Goal: Task Accomplishment & Management: Manage account settings

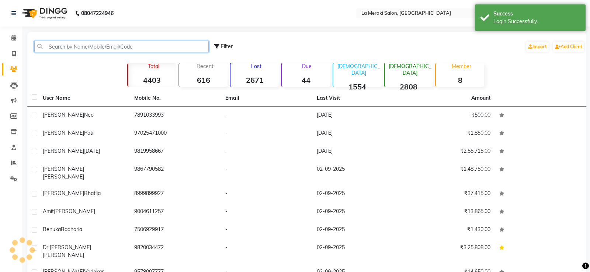
click at [75, 48] on input "text" at bounding box center [121, 46] width 174 height 11
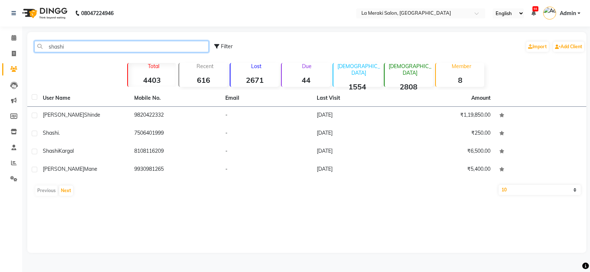
drag, startPoint x: 55, startPoint y: 45, endPoint x: 57, endPoint y: 52, distance: 7.2
click at [55, 46] on input "shashi" at bounding box center [121, 46] width 174 height 11
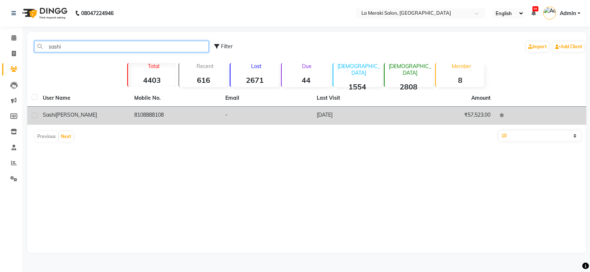
type input "sashi"
click at [60, 113] on span "[PERSON_NAME]" at bounding box center [76, 115] width 41 height 7
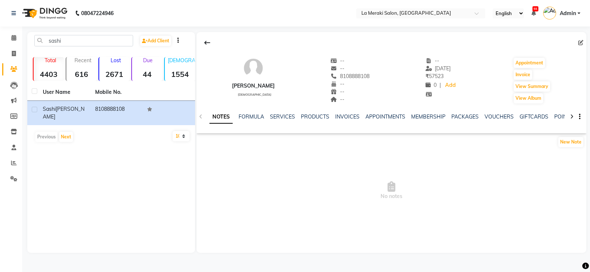
click at [293, 113] on div "NOTES FORMULA SERVICES PRODUCTS INVOICES APPOINTMENTS MEMBERSHIP PACKAGES VOUCH…" at bounding box center [391, 116] width 390 height 25
click at [290, 116] on link "SERVICES" at bounding box center [282, 117] width 25 height 7
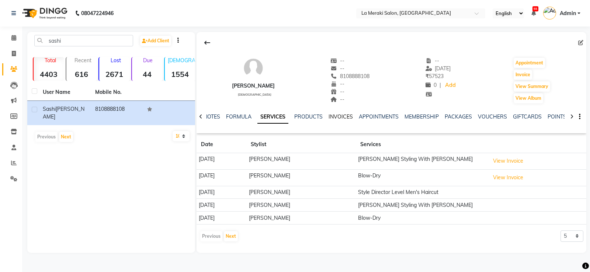
click at [342, 120] on link "INVOICES" at bounding box center [340, 117] width 24 height 7
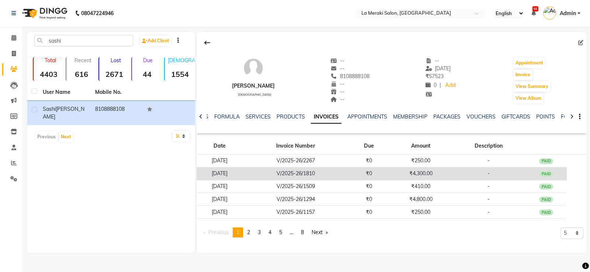
click at [545, 172] on div "PAID" at bounding box center [546, 174] width 14 height 6
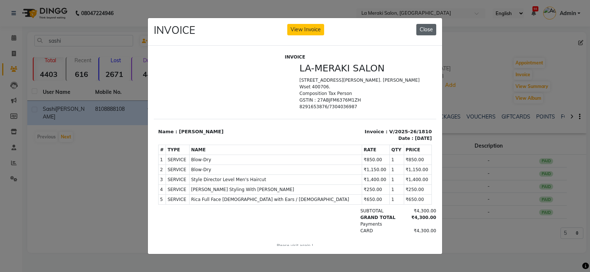
click at [426, 27] on button "Close" at bounding box center [426, 29] width 20 height 11
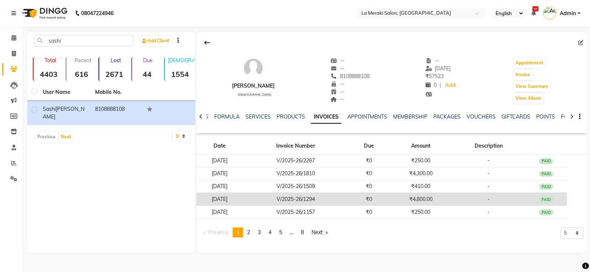
click at [547, 198] on div "PAID" at bounding box center [546, 200] width 14 height 6
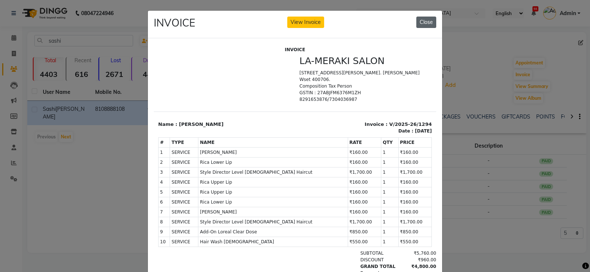
click at [429, 22] on button "Close" at bounding box center [426, 22] width 20 height 11
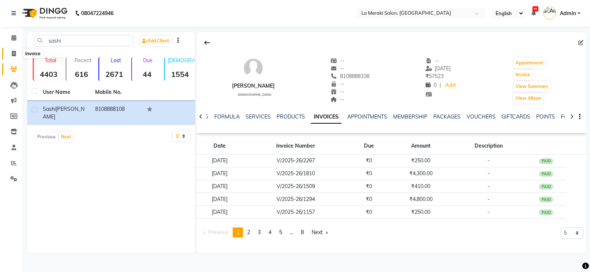
click at [10, 54] on span at bounding box center [13, 54] width 13 height 8
select select "438"
select select "service"
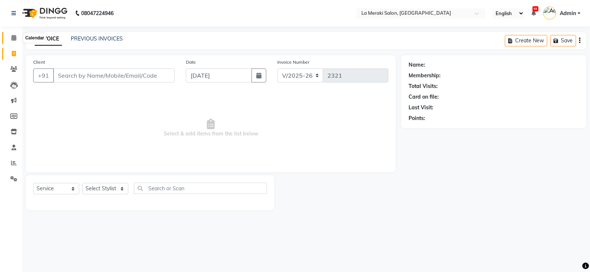
click at [16, 36] on icon at bounding box center [13, 38] width 5 height 6
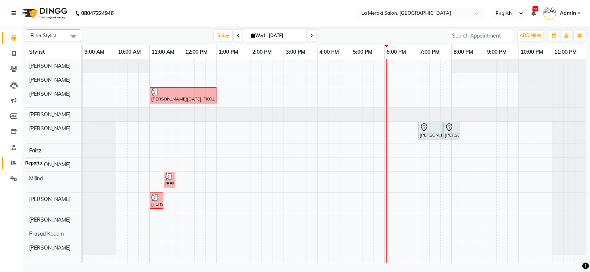
click at [14, 164] on icon at bounding box center [14, 163] width 6 height 6
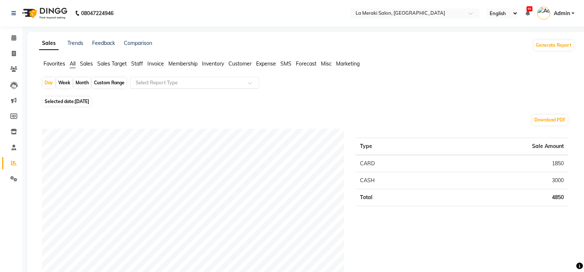
click at [161, 83] on input "text" at bounding box center [187, 82] width 106 height 7
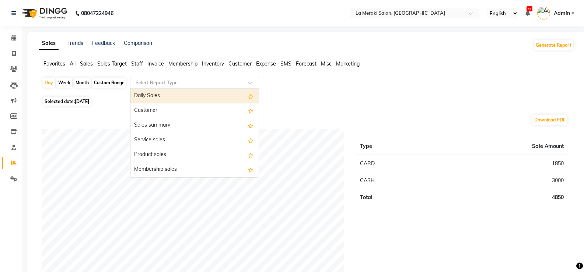
click at [159, 98] on div "Daily Sales" at bounding box center [194, 96] width 128 height 15
select select "full_report"
select select "csv"
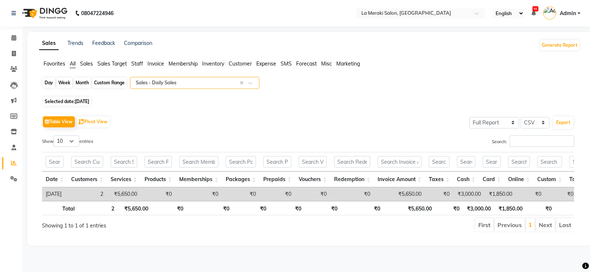
click at [51, 83] on div "Day" at bounding box center [49, 83] width 12 height 10
select select "9"
select select "2025"
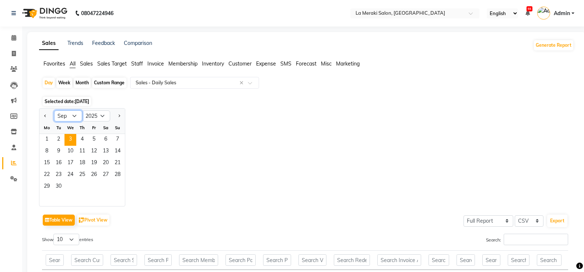
click at [70, 118] on select "Jan Feb Mar Apr May Jun [DATE] Aug Sep Oct Nov Dec" at bounding box center [68, 116] width 28 height 11
select select "7"
click at [54, 111] on select "Jan Feb Mar Apr May Jun [DATE] Aug Sep Oct Nov Dec" at bounding box center [68, 116] width 28 height 11
click at [49, 187] on span "28" at bounding box center [47, 187] width 12 height 12
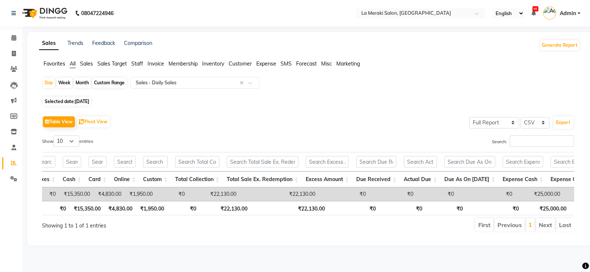
scroll to position [0, 386]
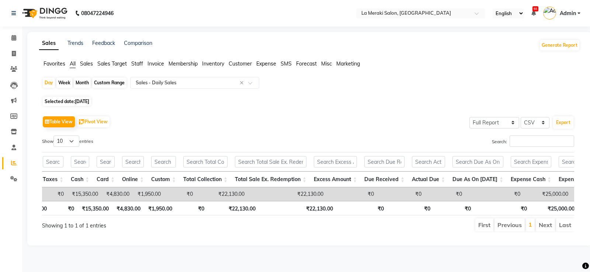
click at [159, 64] on span "Invoice" at bounding box center [155, 63] width 17 height 7
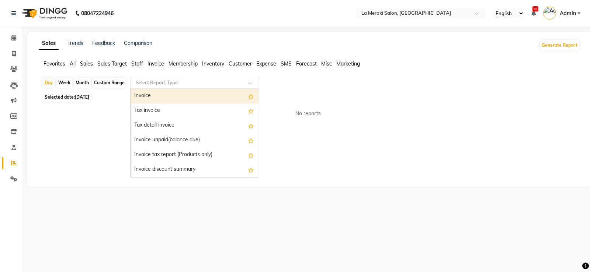
click at [207, 83] on input "text" at bounding box center [187, 82] width 106 height 7
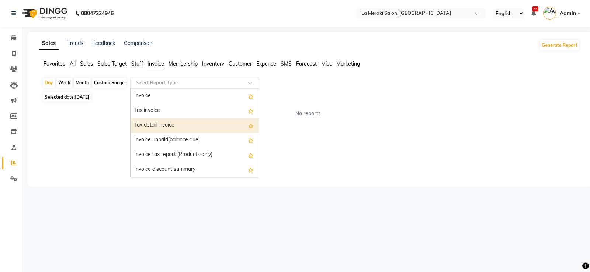
click at [185, 119] on div "Tax detail invoice" at bounding box center [194, 125] width 128 height 15
select select "full_report"
select select "csv"
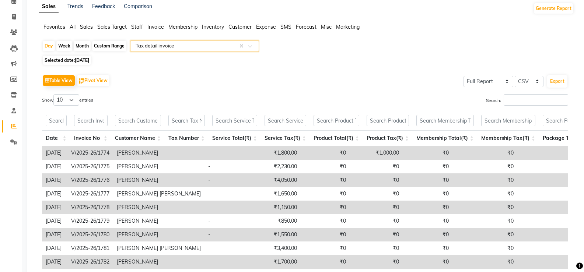
scroll to position [0, 0]
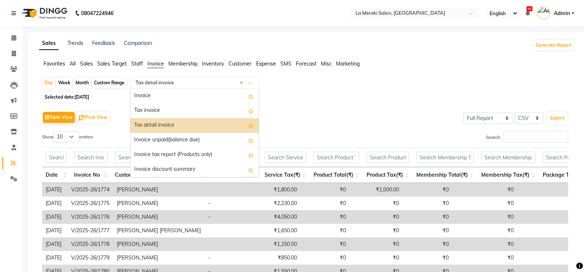
click at [214, 87] on div "Select Report Type × Tax detail invoice ×" at bounding box center [194, 83] width 129 height 12
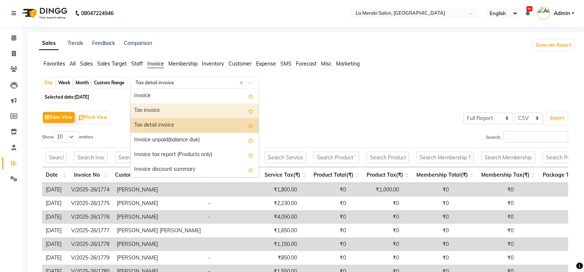
click at [174, 114] on div "Tax invoice" at bounding box center [194, 111] width 128 height 15
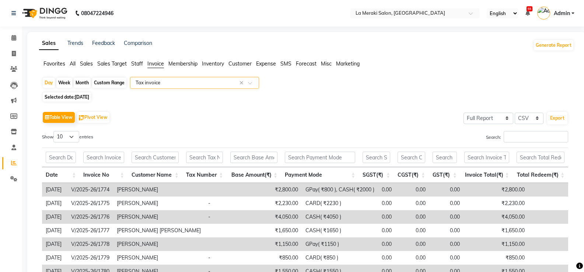
scroll to position [74, 0]
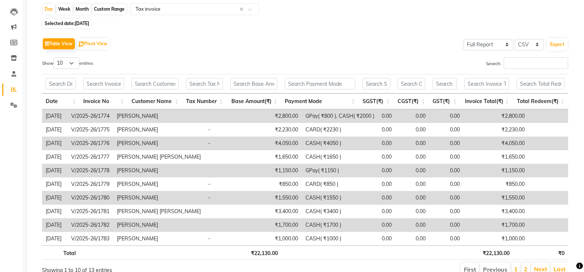
click at [303, 104] on th "Payment Mode" at bounding box center [320, 102] width 78 height 16
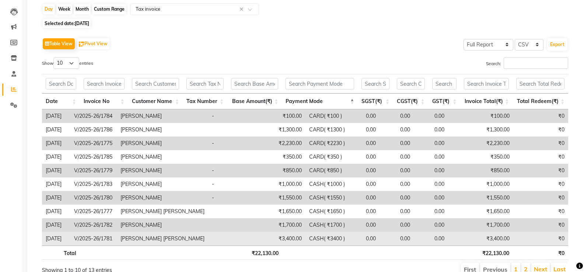
scroll to position [108, 0]
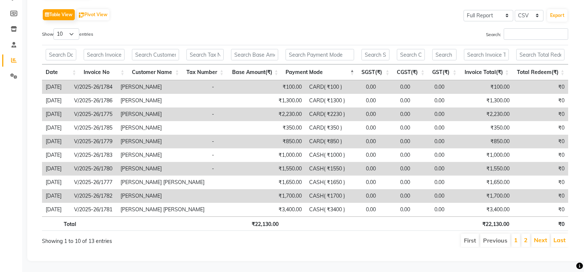
click at [529, 234] on li "2" at bounding box center [525, 240] width 9 height 13
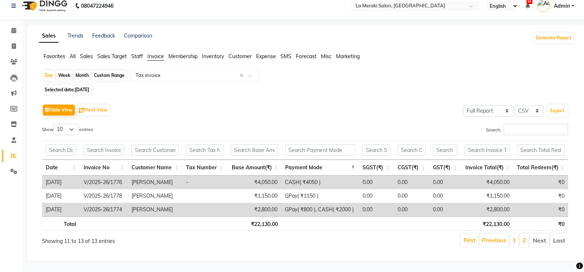
scroll to position [13, 0]
click at [515, 238] on link "1" at bounding box center [515, 240] width 4 height 7
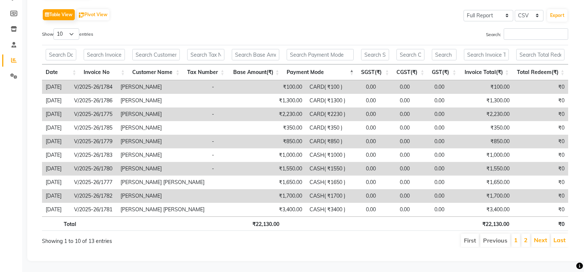
scroll to position [35, 0]
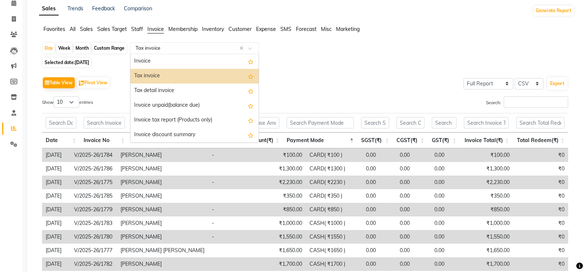
click at [159, 50] on input "text" at bounding box center [187, 48] width 106 height 7
click at [76, 64] on span "[DATE]" at bounding box center [82, 63] width 14 height 6
select select "7"
select select "2025"
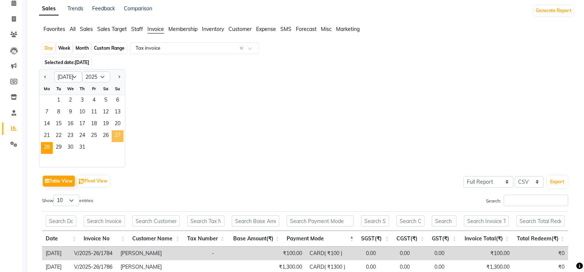
click at [115, 136] on span "27" at bounding box center [118, 136] width 12 height 12
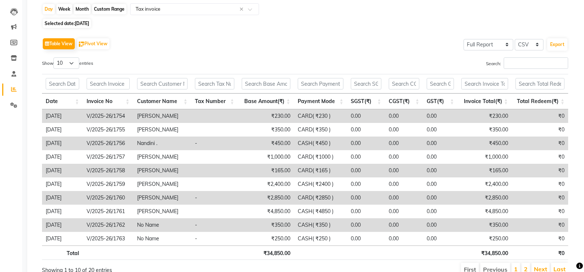
click at [314, 102] on th "Payment Mode" at bounding box center [320, 102] width 53 height 16
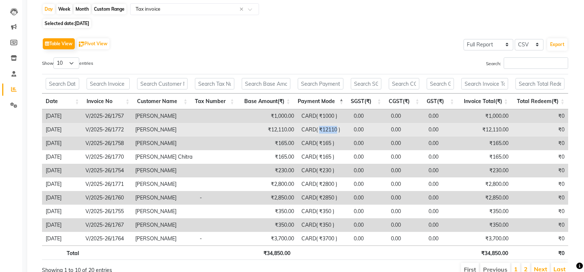
drag, startPoint x: 316, startPoint y: 132, endPoint x: 334, endPoint y: 132, distance: 18.4
click at [334, 132] on td "CARD( ₹12110 )" at bounding box center [324, 130] width 52 height 14
drag, startPoint x: 138, startPoint y: 131, endPoint x: 177, endPoint y: 126, distance: 38.6
click at [177, 126] on td "[PERSON_NAME]" at bounding box center [164, 130] width 64 height 14
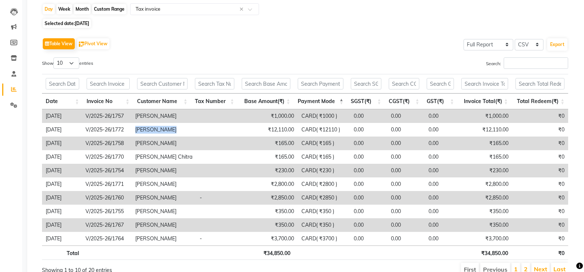
scroll to position [108, 0]
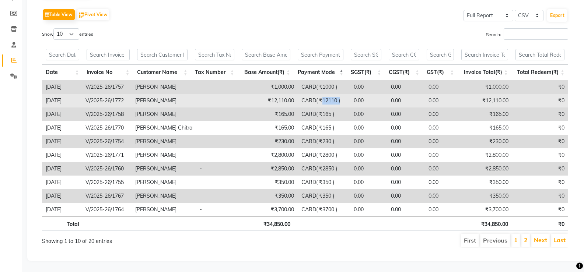
drag, startPoint x: 317, startPoint y: 95, endPoint x: 336, endPoint y: 97, distance: 19.6
click at [336, 97] on td "CARD( ₹12110 )" at bounding box center [324, 101] width 52 height 14
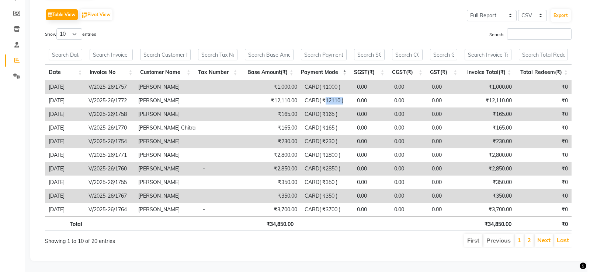
scroll to position [0, 0]
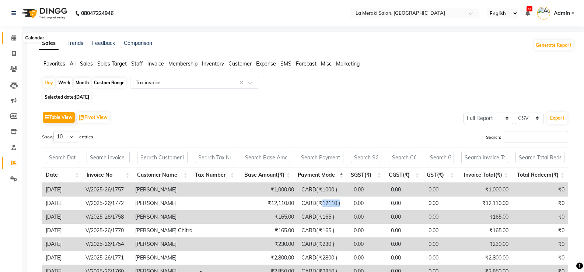
click at [10, 36] on span at bounding box center [13, 38] width 13 height 8
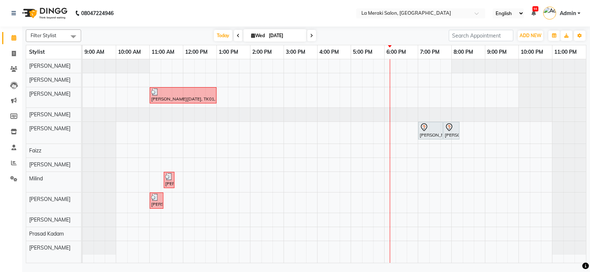
click at [189, 205] on div "[PERSON_NAME][DATE], TK01, 11:00 AM-01:00 PM, Vvip Hair Spa 90 Min Morrocan [PE…" at bounding box center [334, 161] width 503 height 204
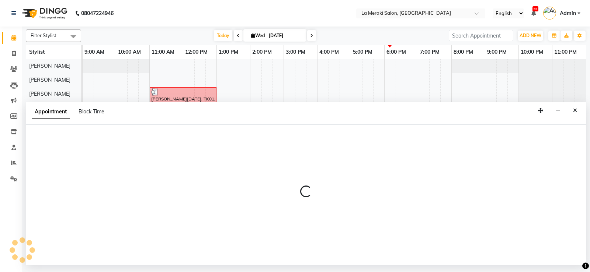
select select "61525"
select select "tentative"
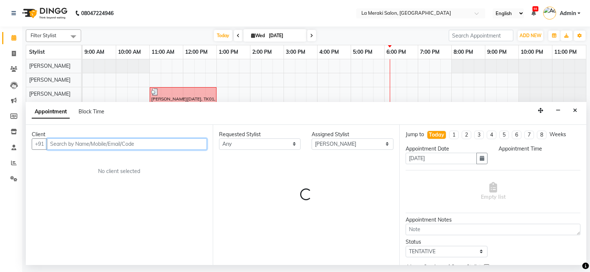
select select "720"
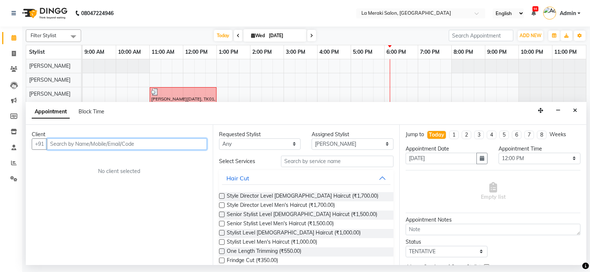
click at [130, 146] on input "text" at bounding box center [127, 144] width 160 height 11
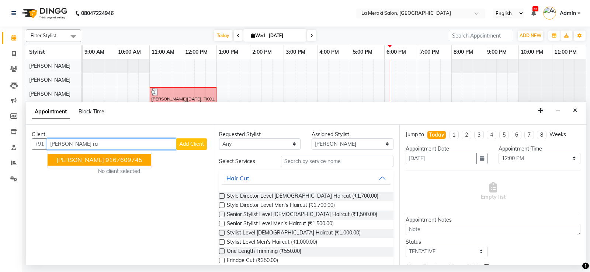
click at [121, 160] on ngb-highlight "9167609745" at bounding box center [123, 159] width 37 height 7
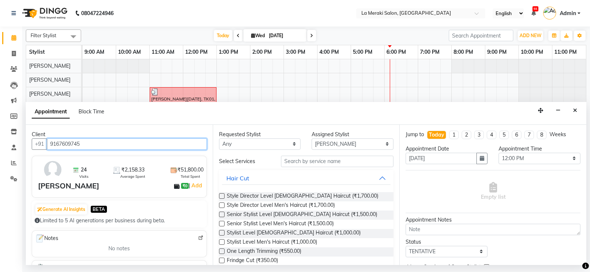
type input "9167609745"
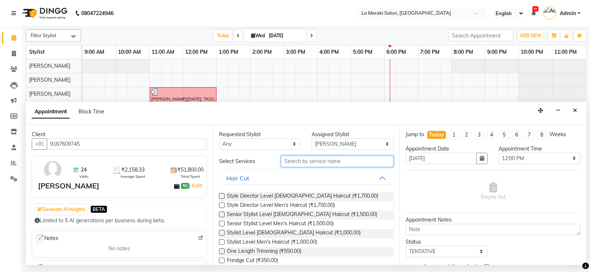
click at [315, 160] on input "text" at bounding box center [337, 161] width 113 height 11
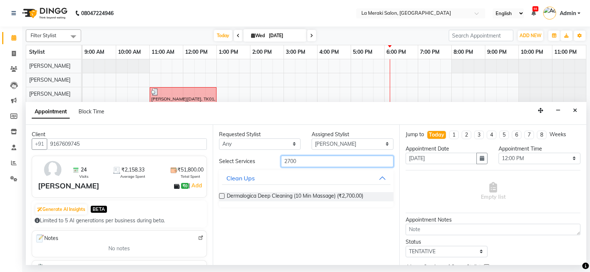
type input "2700"
click at [221, 194] on label at bounding box center [222, 196] width 6 height 6
click at [221, 195] on input "checkbox" at bounding box center [221, 197] width 5 height 5
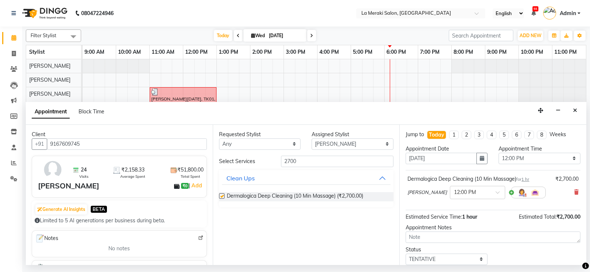
checkbox input "false"
drag, startPoint x: 321, startPoint y: 164, endPoint x: 200, endPoint y: 165, distance: 120.5
click at [206, 164] on div "Client +91 9167609745 24 Visits ₹2,158.33 Average Spent ₹51,800.00 Total Spent …" at bounding box center [306, 195] width 560 height 140
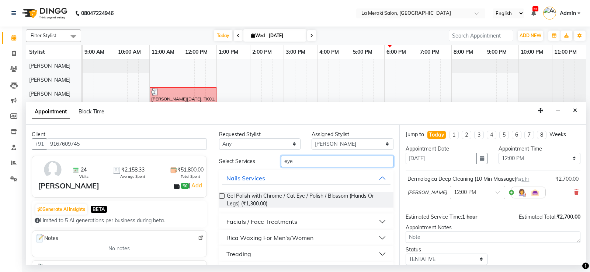
type input "eye"
click at [374, 253] on button "Treading" at bounding box center [306, 254] width 169 height 13
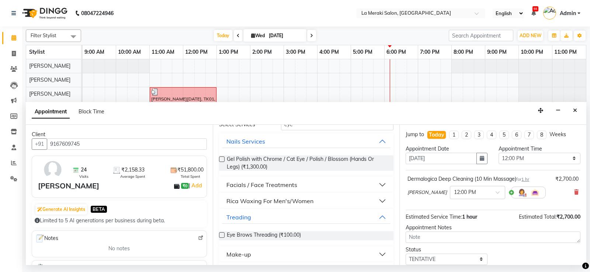
click at [222, 234] on label at bounding box center [222, 236] width 6 height 6
click at [222, 234] on input "checkbox" at bounding box center [221, 236] width 5 height 5
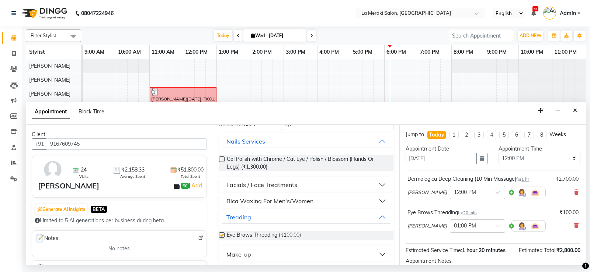
checkbox input "false"
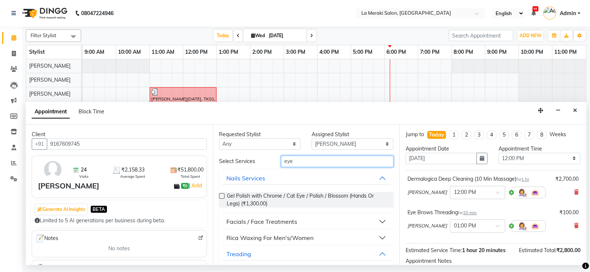
drag, startPoint x: 300, startPoint y: 162, endPoint x: 254, endPoint y: 162, distance: 46.1
click at [254, 162] on div "Select Services eye" at bounding box center [306, 161] width 186 height 11
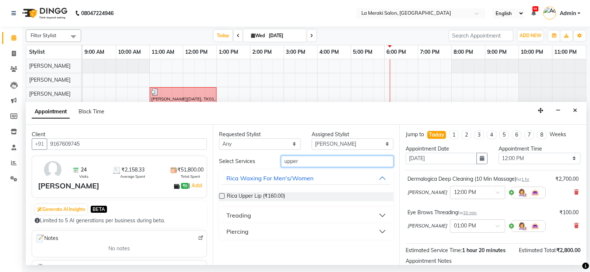
type input "upper"
click at [382, 214] on button "Treading" at bounding box center [306, 215] width 169 height 13
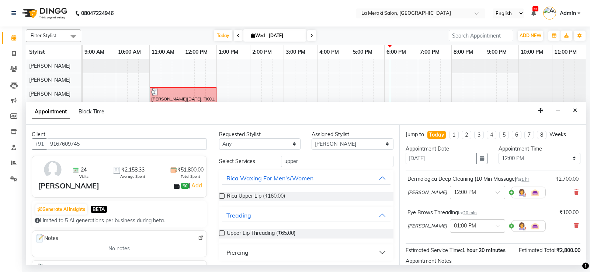
drag, startPoint x: 221, startPoint y: 232, endPoint x: 299, endPoint y: 179, distance: 93.4
click at [221, 231] on label at bounding box center [222, 234] width 6 height 6
click at [221, 232] on input "checkbox" at bounding box center [221, 234] width 5 height 5
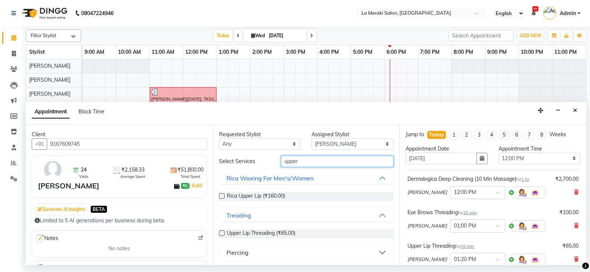
checkbox input "false"
click at [318, 162] on input "upper" at bounding box center [337, 161] width 113 height 11
type input "u"
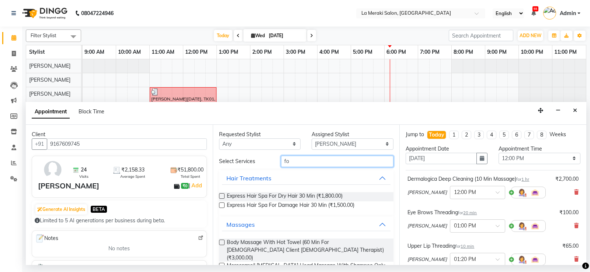
type input "f"
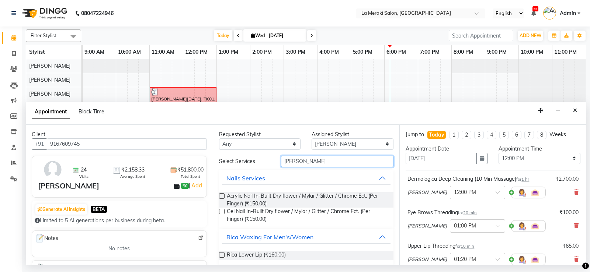
scroll to position [23, 0]
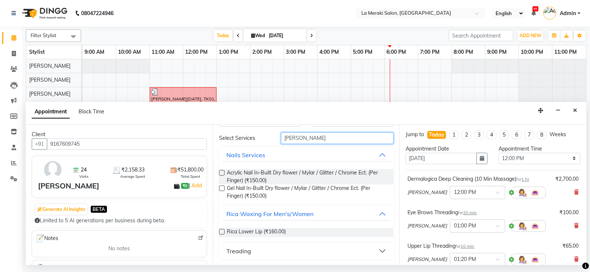
type input "[PERSON_NAME]"
click at [374, 250] on button "Treading" at bounding box center [306, 251] width 169 height 13
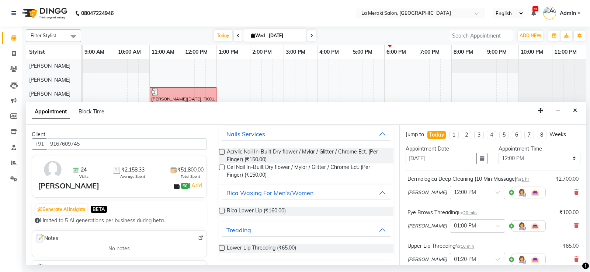
drag, startPoint x: 222, startPoint y: 248, endPoint x: 379, endPoint y: 242, distance: 157.1
click at [223, 248] on label at bounding box center [222, 248] width 6 height 6
click at [223, 248] on input "checkbox" at bounding box center [221, 249] width 5 height 5
checkbox input "false"
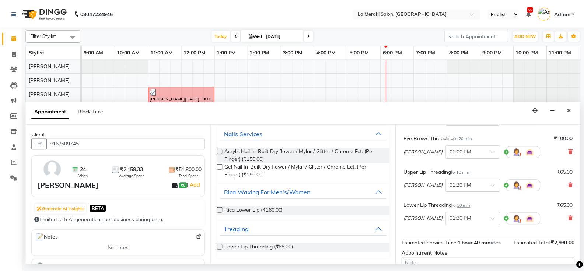
scroll to position [147, 0]
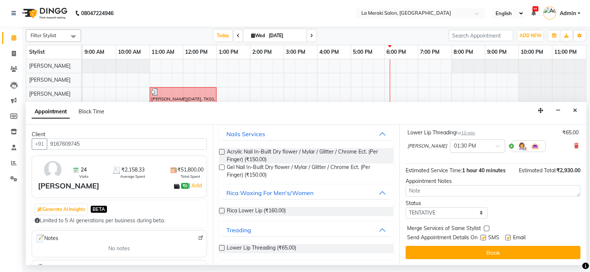
click at [480, 234] on div "Send Appointment Details On SMS Email" at bounding box center [493, 238] width 173 height 9
click at [484, 237] on label at bounding box center [483, 238] width 6 height 6
click at [484, 237] on input "checkbox" at bounding box center [482, 238] width 5 height 5
checkbox input "false"
click at [508, 237] on label at bounding box center [508, 238] width 6 height 6
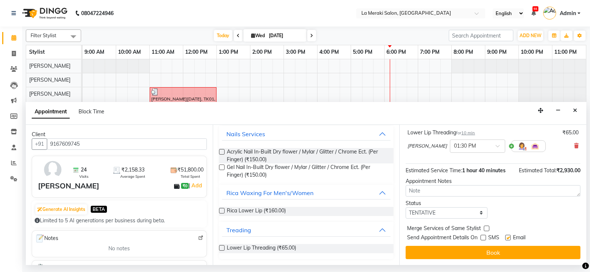
click at [508, 237] on input "checkbox" at bounding box center [507, 238] width 5 height 5
checkbox input "false"
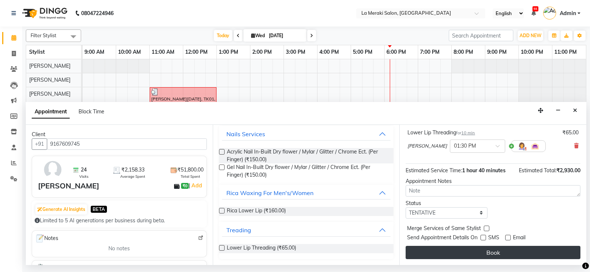
click at [497, 255] on button "Book" at bounding box center [492, 252] width 175 height 13
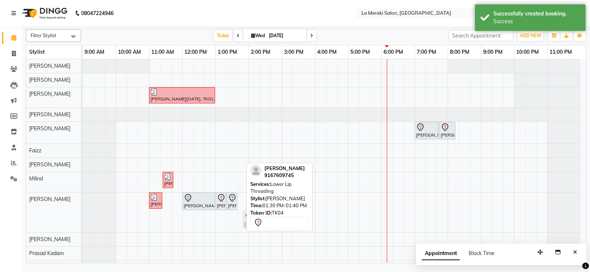
drag, startPoint x: 236, startPoint y: 215, endPoint x: 248, endPoint y: 215, distance: 12.2
click at [248, 215] on div "Filter Stylist Select All [PERSON_NAME] [PERSON_NAME] [PERSON_NAME] [PERSON_NAM…" at bounding box center [306, 145] width 560 height 237
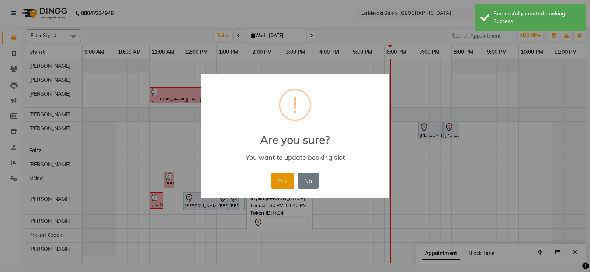
click at [281, 181] on button "Yes" at bounding box center [282, 181] width 22 height 16
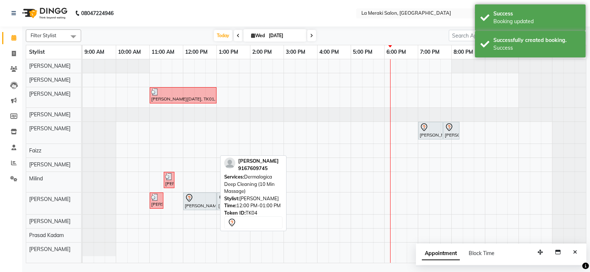
click at [196, 202] on div "[PERSON_NAME], TK04, 12:00 PM-01:00 PM, Dermalogica Deep Cleaning (10 Min Massa…" at bounding box center [200, 201] width 32 height 15
select select "7"
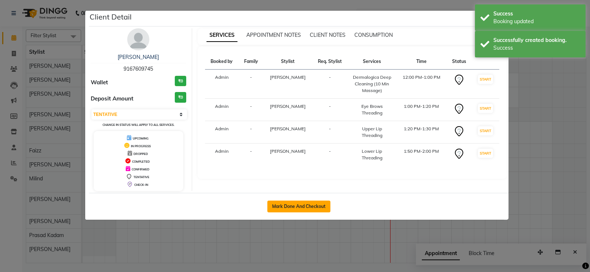
click at [282, 210] on button "Mark Done And Checkout" at bounding box center [298, 207] width 63 height 12
select select "service"
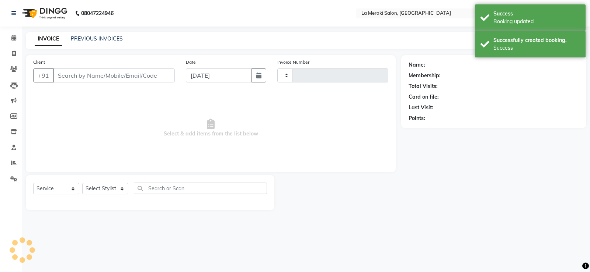
type input "2321"
select select "438"
type input "9167609745"
select select "61525"
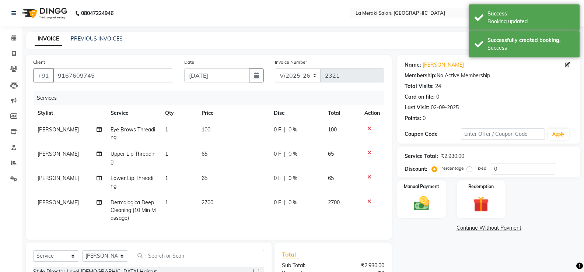
scroll to position [37, 0]
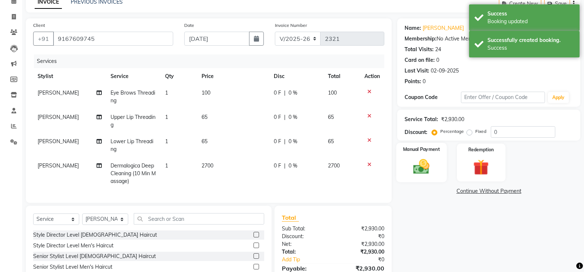
click at [427, 172] on img at bounding box center [421, 166] width 26 height 19
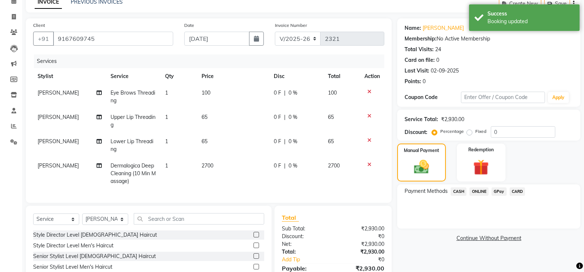
click at [518, 189] on span "CARD" at bounding box center [518, 192] width 16 height 8
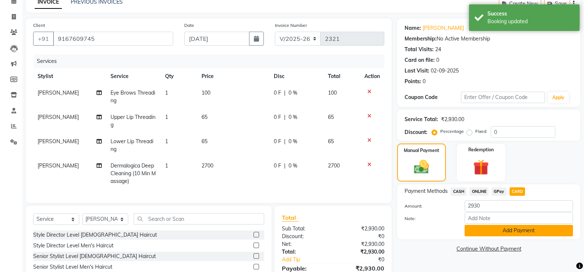
click at [495, 229] on button "Add Payment" at bounding box center [519, 230] width 108 height 11
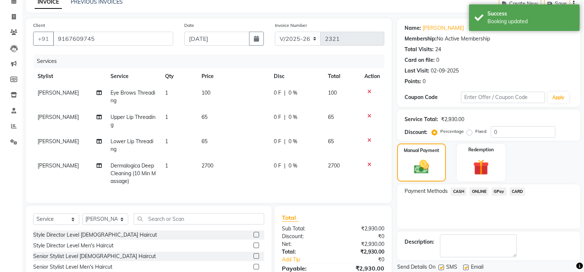
scroll to position [96, 0]
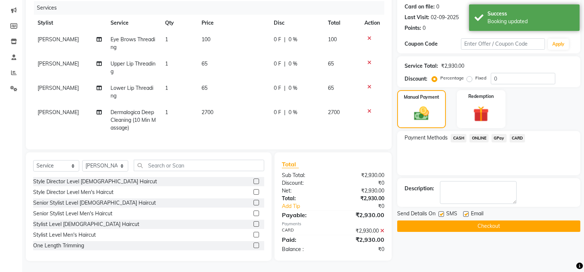
click at [440, 212] on label at bounding box center [442, 215] width 6 height 6
click at [440, 212] on input "checkbox" at bounding box center [441, 214] width 5 height 5
checkbox input "false"
drag, startPoint x: 468, startPoint y: 209, endPoint x: 464, endPoint y: 219, distance: 11.4
click at [468, 212] on label at bounding box center [466, 215] width 6 height 6
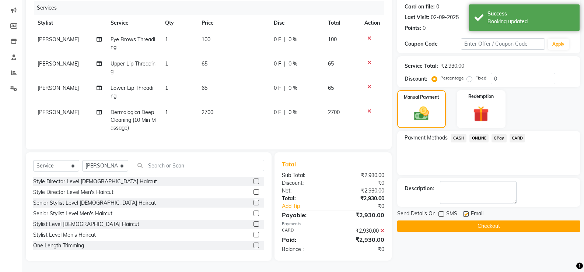
click at [468, 212] on input "checkbox" at bounding box center [465, 214] width 5 height 5
checkbox input "false"
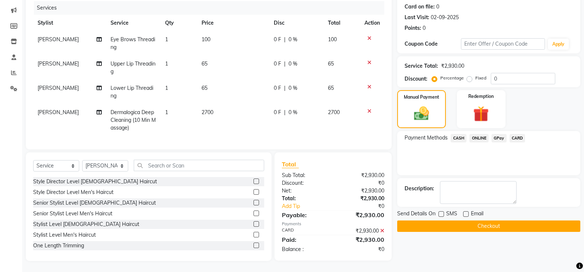
click at [463, 221] on button "Checkout" at bounding box center [488, 226] width 183 height 11
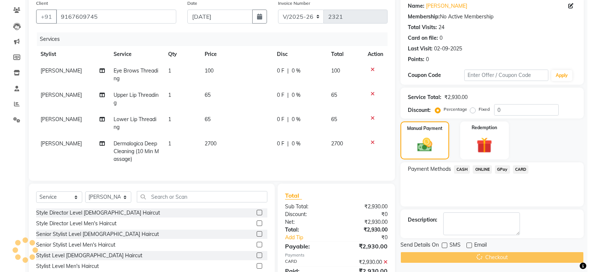
scroll to position [0, 0]
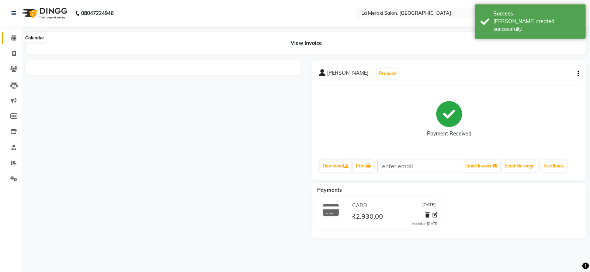
click at [13, 34] on span at bounding box center [13, 38] width 13 height 8
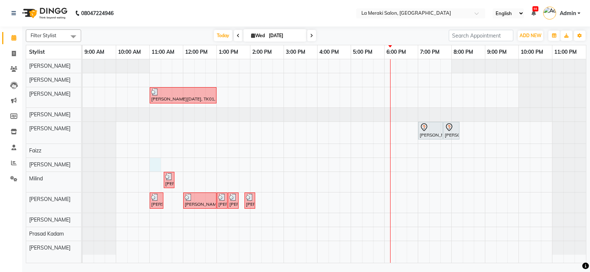
click at [154, 165] on div "[PERSON_NAME][DATE], TK01, 11:00 AM-01:00 PM, Vvip Hair Spa 90 Min Morrocan [PE…" at bounding box center [334, 161] width 503 height 204
select select "24520"
select select "tentative"
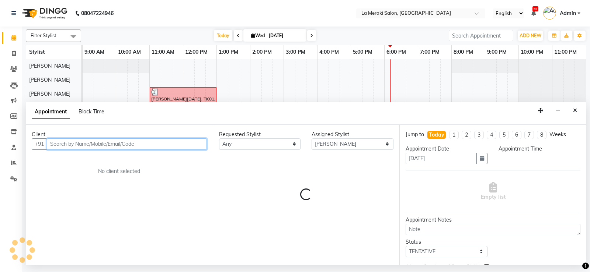
select select "660"
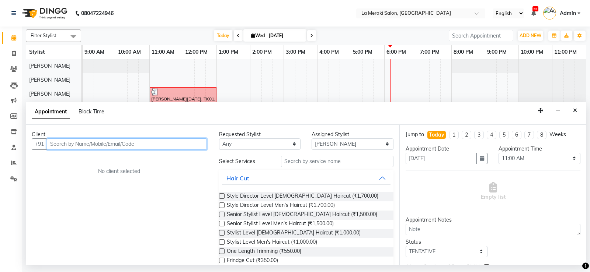
click at [108, 147] on input "text" at bounding box center [127, 144] width 160 height 11
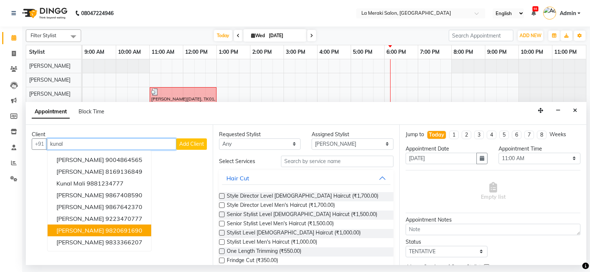
drag, startPoint x: 90, startPoint y: 228, endPoint x: 97, endPoint y: 227, distance: 6.6
click at [105, 228] on ngb-highlight "9820691690" at bounding box center [123, 230] width 37 height 7
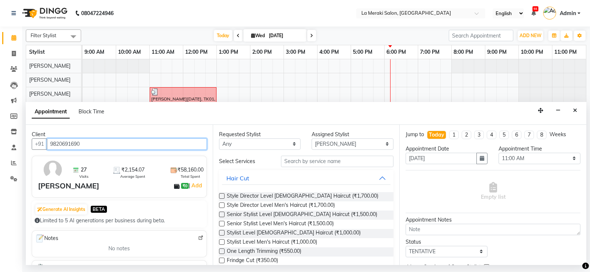
type input "9820691690"
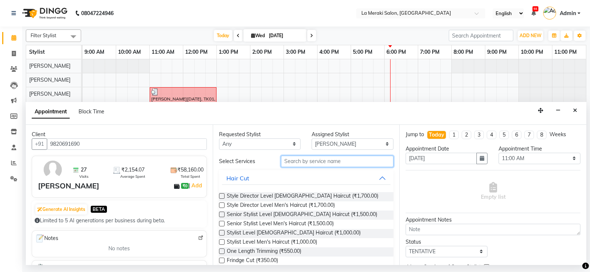
click at [318, 167] on input "text" at bounding box center [337, 161] width 113 height 11
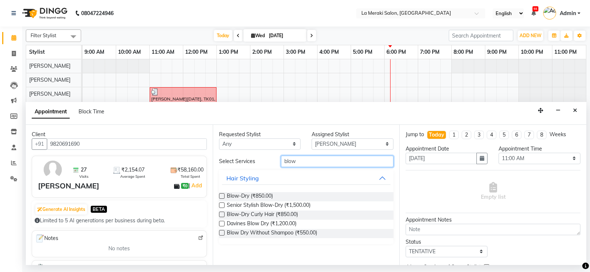
type input "blow"
click at [221, 195] on label at bounding box center [222, 196] width 6 height 6
click at [221, 195] on input "checkbox" at bounding box center [221, 197] width 5 height 5
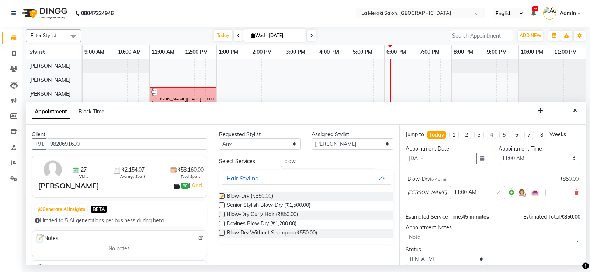
checkbox input "false"
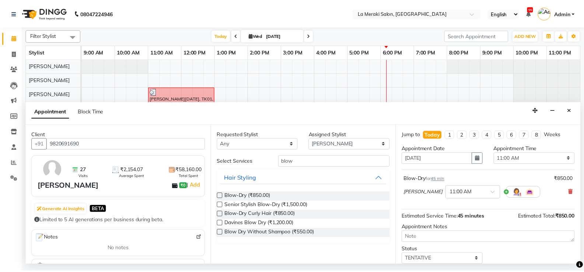
scroll to position [46, 0]
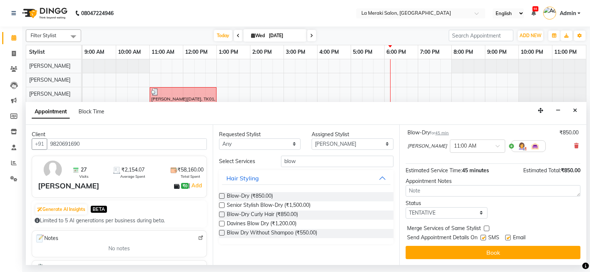
drag, startPoint x: 482, startPoint y: 237, endPoint x: 521, endPoint y: 237, distance: 39.4
click at [484, 237] on label at bounding box center [483, 238] width 6 height 6
click at [484, 237] on input "checkbox" at bounding box center [482, 238] width 5 height 5
checkbox input "false"
click at [505, 237] on label at bounding box center [508, 238] width 6 height 6
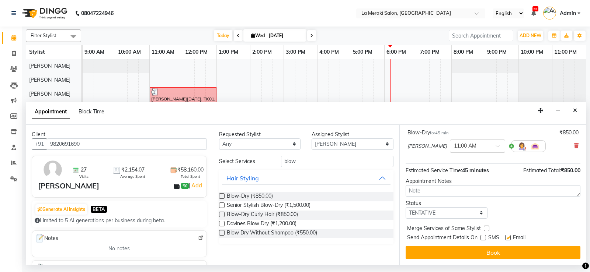
click at [505, 237] on input "checkbox" at bounding box center [507, 238] width 5 height 5
checkbox input "false"
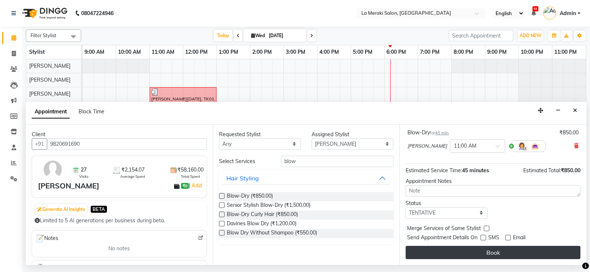
click at [476, 254] on button "Book" at bounding box center [492, 252] width 175 height 13
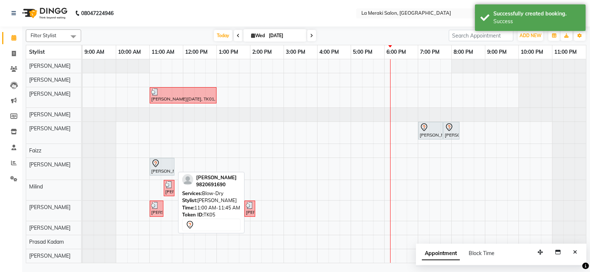
click at [168, 163] on div at bounding box center [162, 163] width 22 height 9
select select "7"
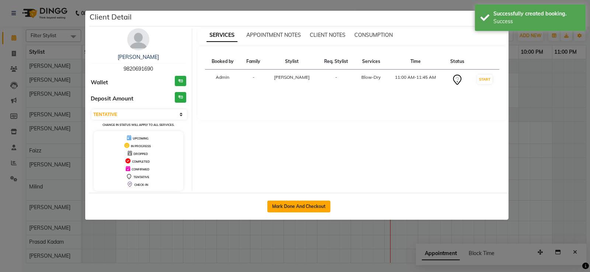
click at [275, 206] on button "Mark Done And Checkout" at bounding box center [298, 207] width 63 height 12
select select "438"
select select "service"
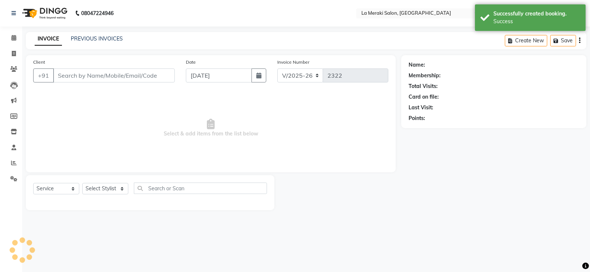
type input "9820691690"
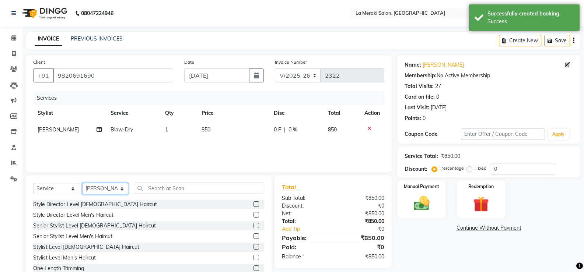
click at [116, 187] on select "Select Stylist [PERSON_NAME] Anus [PERSON_NAME] Faizz [PERSON_NAME] [PERSON_NAM…" at bounding box center [105, 188] width 46 height 11
select select "5904"
click at [82, 183] on select "Select Stylist [PERSON_NAME] Anus [PERSON_NAME] Faizz [PERSON_NAME] [PERSON_NAM…" at bounding box center [105, 188] width 46 height 11
click at [188, 192] on input "text" at bounding box center [199, 188] width 130 height 11
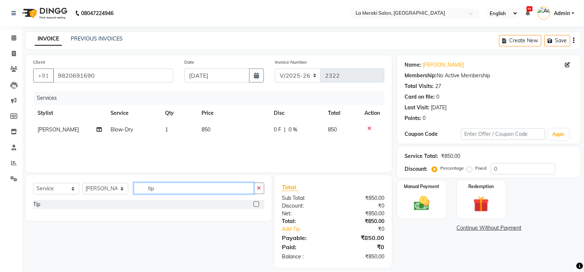
type input "tip"
click at [257, 206] on label at bounding box center [257, 205] width 6 height 6
click at [257, 206] on input "checkbox" at bounding box center [256, 204] width 5 height 5
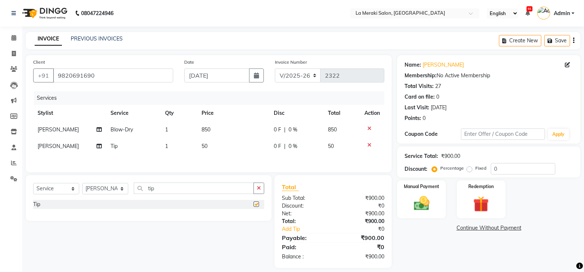
checkbox input "false"
click at [229, 151] on td "50" at bounding box center [233, 146] width 72 height 17
select select "5904"
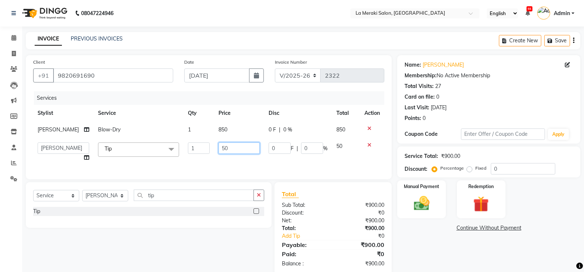
drag, startPoint x: 230, startPoint y: 150, endPoint x: 121, endPoint y: 153, distance: 108.4
click at [125, 151] on tr "[PERSON_NAME] Anus [PERSON_NAME] Faizz [PERSON_NAME] [PERSON_NAME] [PERSON_NAME…" at bounding box center [208, 152] width 351 height 28
type input "150"
click at [161, 165] on div "Services Stylist Service Qty Price Disc Total Action [PERSON_NAME] Blow-Dry 1 8…" at bounding box center [208, 131] width 351 height 81
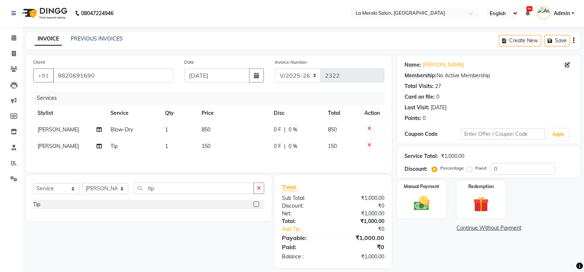
scroll to position [8, 0]
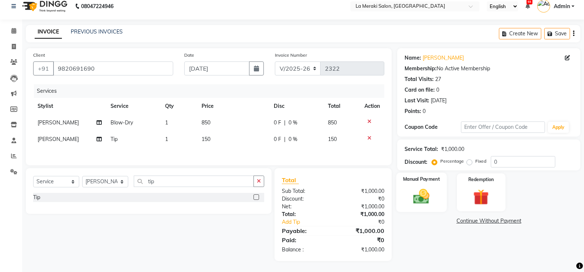
drag, startPoint x: 426, startPoint y: 192, endPoint x: 436, endPoint y: 199, distance: 13.2
click at [425, 192] on img at bounding box center [421, 196] width 26 height 19
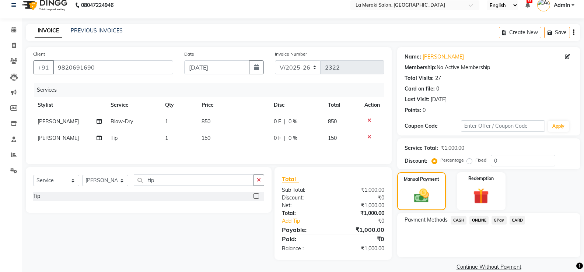
click at [522, 221] on span "CARD" at bounding box center [518, 220] width 16 height 8
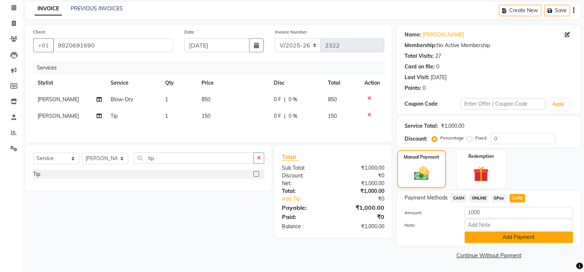
click at [516, 239] on button "Add Payment" at bounding box center [519, 237] width 108 height 11
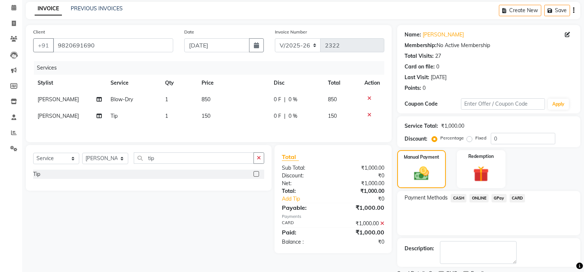
scroll to position [61, 0]
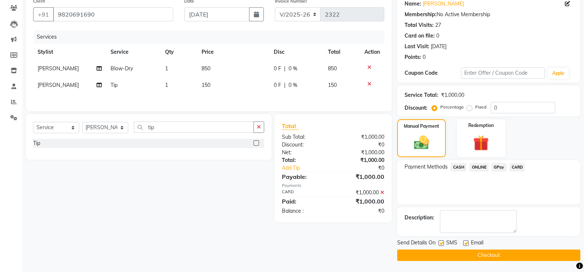
click at [441, 243] on label at bounding box center [442, 244] width 6 height 6
click at [441, 243] on input "checkbox" at bounding box center [441, 243] width 5 height 5
checkbox input "false"
click at [465, 242] on label at bounding box center [466, 244] width 6 height 6
click at [465, 242] on input "checkbox" at bounding box center [465, 243] width 5 height 5
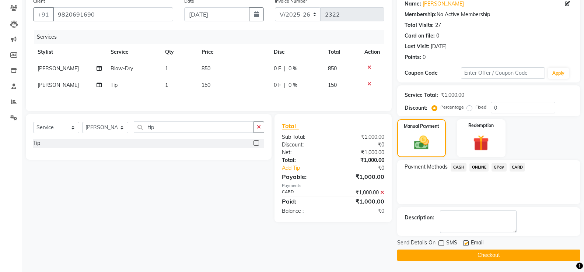
checkbox input "false"
click at [458, 257] on button "Checkout" at bounding box center [488, 255] width 183 height 11
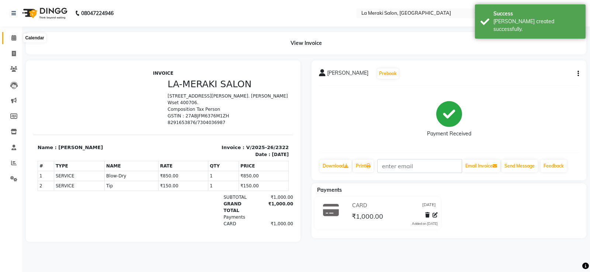
click at [15, 36] on icon at bounding box center [13, 38] width 5 height 6
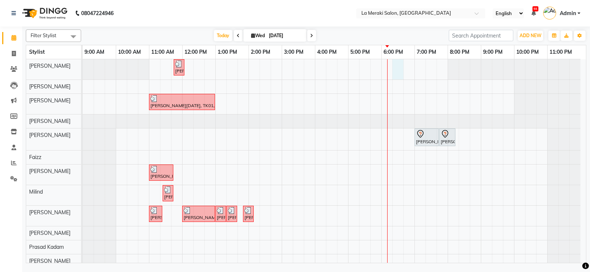
click at [395, 74] on div "[PERSON_NAME], TK05, 11:45 AM-11:46 AM, Tip [PERSON_NAME][DATE], TK01, 11:00 AM…" at bounding box center [334, 163] width 503 height 209
select select "5904"
select select "1095"
select select "tentative"
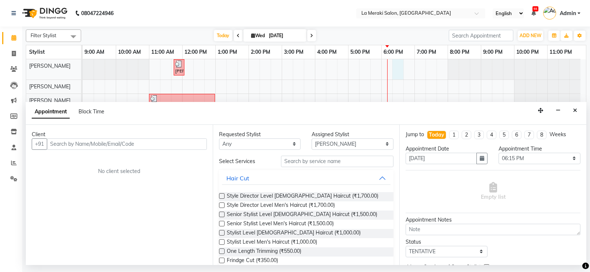
click at [107, 141] on input "text" at bounding box center [127, 144] width 160 height 11
type input "s"
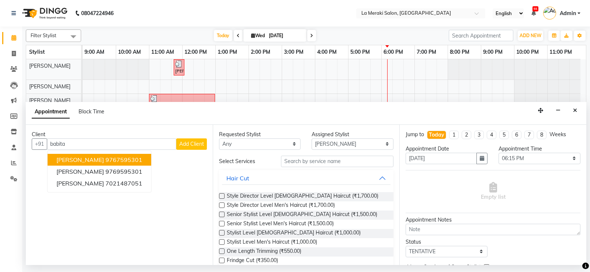
click at [93, 157] on span "[PERSON_NAME]" at bounding box center [80, 159] width 48 height 7
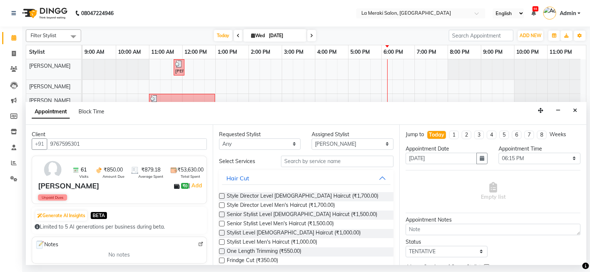
type input "9767595301"
click at [325, 163] on input "text" at bounding box center [337, 161] width 113 height 11
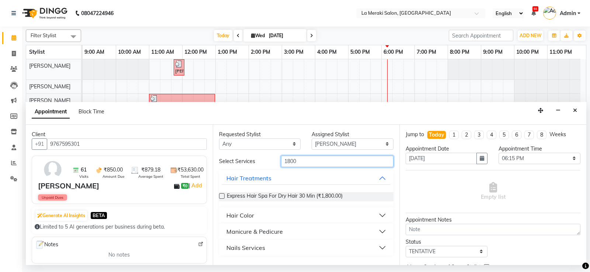
scroll to position [5, 0]
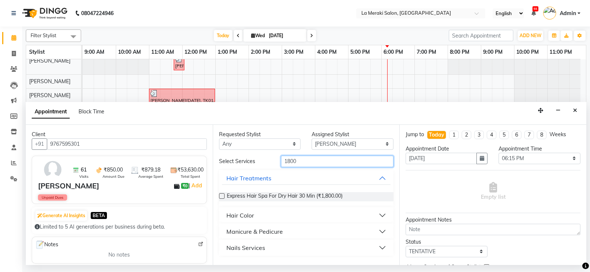
type input "1800"
click at [224, 195] on div "Express Hair Spa For Dry Hair 30 Min (₹1,800.00)" at bounding box center [306, 196] width 175 height 9
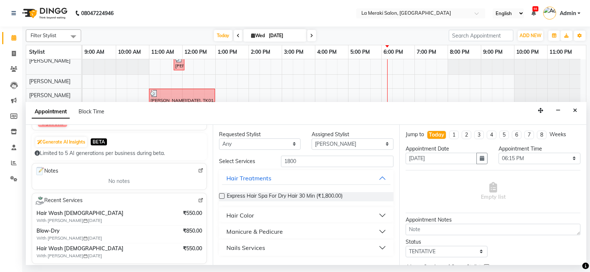
scroll to position [111, 0]
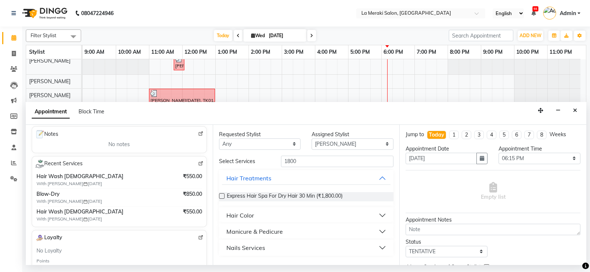
click at [222, 195] on label at bounding box center [222, 196] width 6 height 6
click at [222, 195] on input "checkbox" at bounding box center [221, 197] width 5 height 5
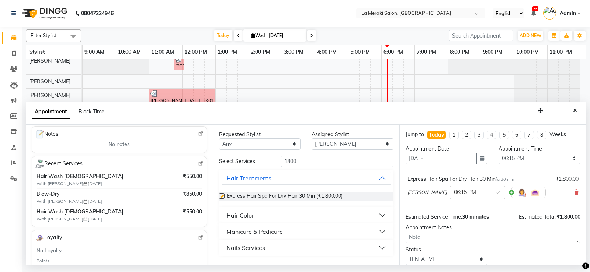
checkbox input "false"
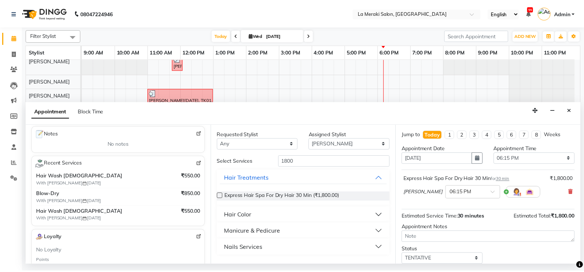
scroll to position [46, 0]
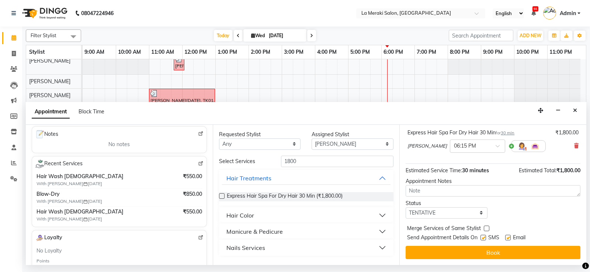
drag, startPoint x: 484, startPoint y: 237, endPoint x: 495, endPoint y: 236, distance: 11.5
click at [484, 238] on label at bounding box center [483, 238] width 6 height 6
click at [484, 238] on input "checkbox" at bounding box center [482, 238] width 5 height 5
checkbox input "false"
click at [508, 234] on div "Email" at bounding box center [518, 238] width 26 height 9
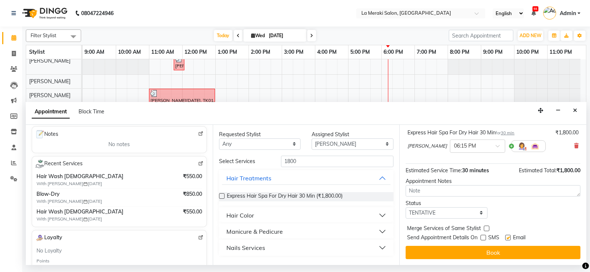
drag, startPoint x: 507, startPoint y: 238, endPoint x: 502, endPoint y: 245, distance: 8.7
click at [507, 240] on label at bounding box center [508, 238] width 6 height 6
click at [507, 240] on input "checkbox" at bounding box center [507, 238] width 5 height 5
checkbox input "false"
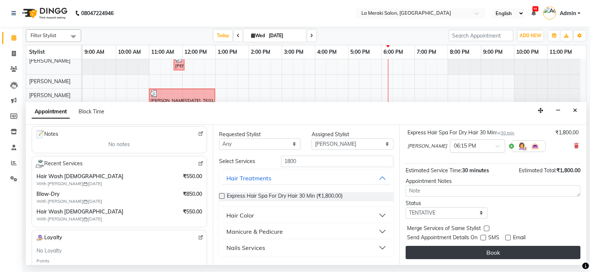
click at [483, 254] on button "Book" at bounding box center [492, 252] width 175 height 13
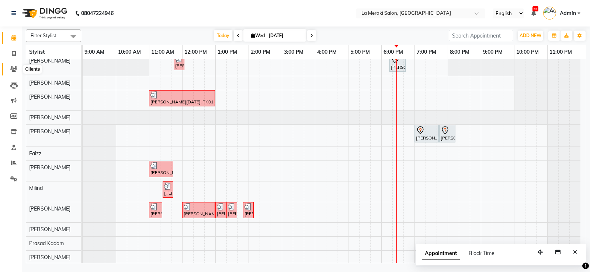
click at [13, 66] on span at bounding box center [13, 69] width 13 height 8
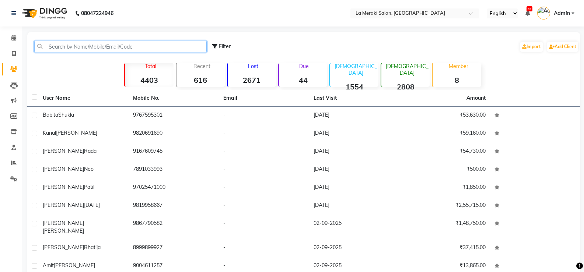
click at [100, 50] on input "text" at bounding box center [120, 46] width 172 height 11
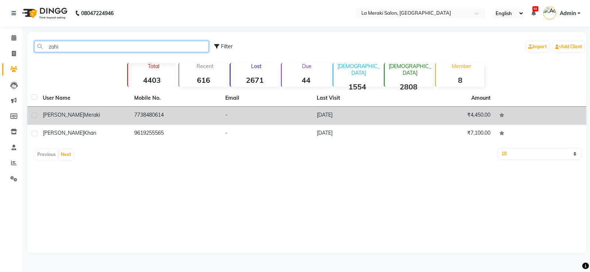
type input "zahi"
click at [77, 115] on div "[PERSON_NAME]" at bounding box center [84, 115] width 83 height 8
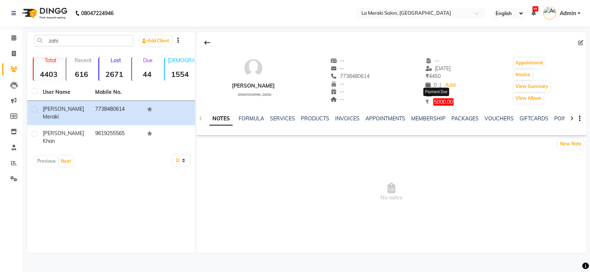
click at [436, 102] on span "5000.00" at bounding box center [443, 101] width 20 height 7
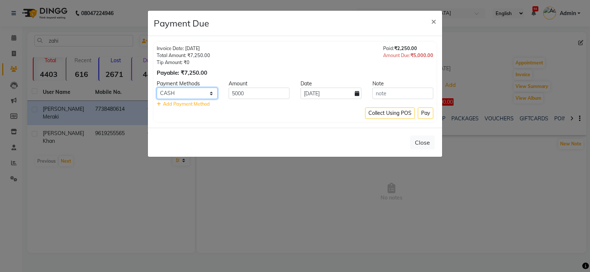
click at [189, 95] on select "CASH ONLINE GPay CARD" at bounding box center [187, 93] width 61 height 11
select select "5"
click at [157, 88] on select "CASH ONLINE GPay CARD" at bounding box center [187, 93] width 61 height 11
click at [388, 94] on input "text" at bounding box center [402, 93] width 61 height 11
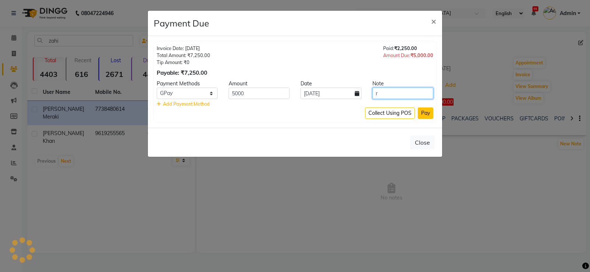
type input "r"
click at [430, 110] on button "Pay" at bounding box center [425, 113] width 15 height 11
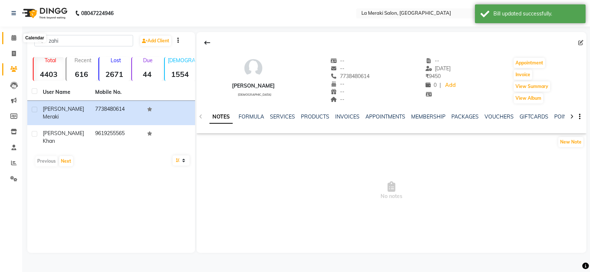
click at [15, 38] on icon at bounding box center [13, 38] width 5 height 6
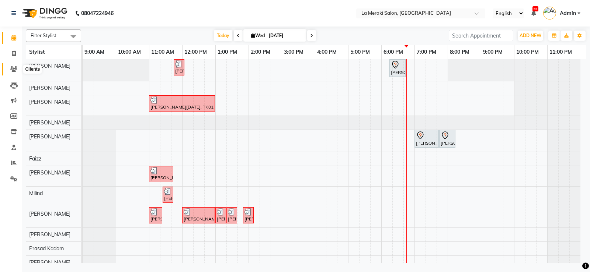
click at [13, 69] on icon at bounding box center [13, 69] width 7 height 6
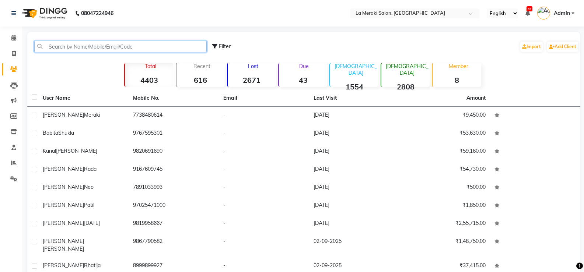
click at [79, 50] on input "text" at bounding box center [120, 46] width 172 height 11
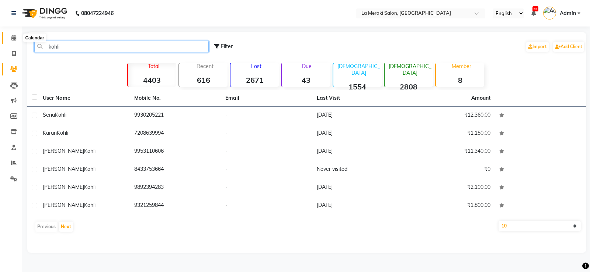
type input "kohli"
click at [15, 39] on icon at bounding box center [13, 38] width 5 height 6
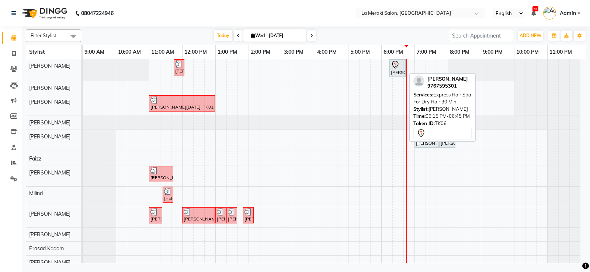
click at [395, 68] on icon at bounding box center [395, 64] width 9 height 9
select select "7"
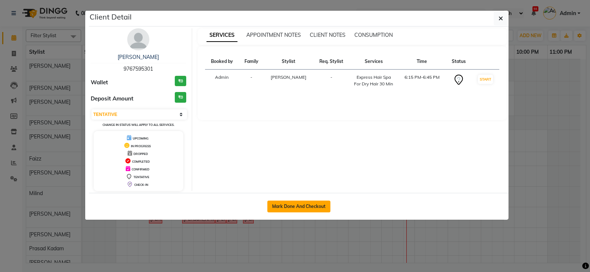
click at [279, 205] on button "Mark Done And Checkout" at bounding box center [298, 207] width 63 height 12
select select "438"
select select "service"
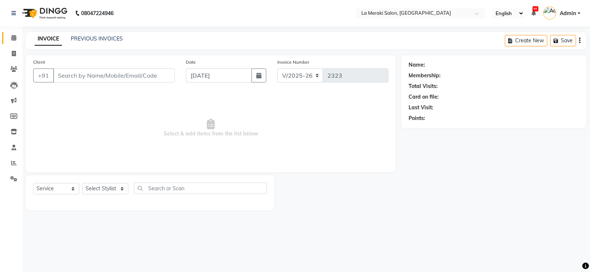
type input "9767595301"
select select "5904"
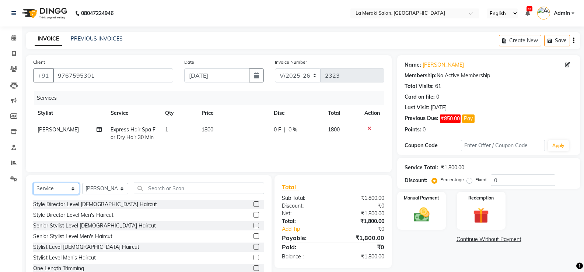
click at [64, 189] on select "Select Service Product Membership Package Voucher Prepaid Gift Card" at bounding box center [56, 188] width 46 height 11
select select "product"
click at [33, 183] on select "Select Service Product Membership Package Voucher Prepaid Gift Card" at bounding box center [56, 188] width 46 height 11
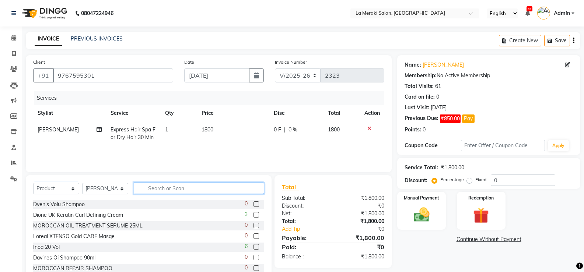
click at [176, 189] on input "text" at bounding box center [199, 188] width 130 height 11
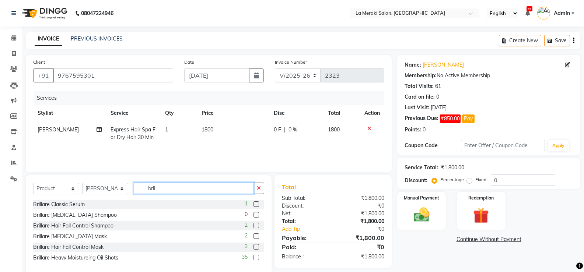
type input "bril"
click at [256, 226] on label at bounding box center [257, 226] width 6 height 6
click at [256, 226] on input "checkbox" at bounding box center [256, 226] width 5 height 5
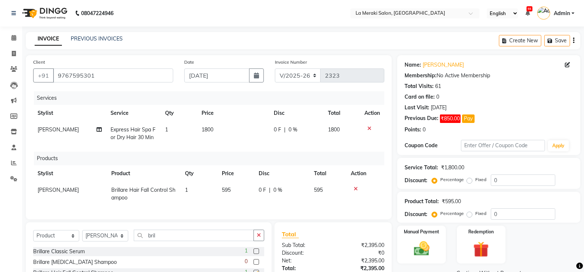
checkbox input "false"
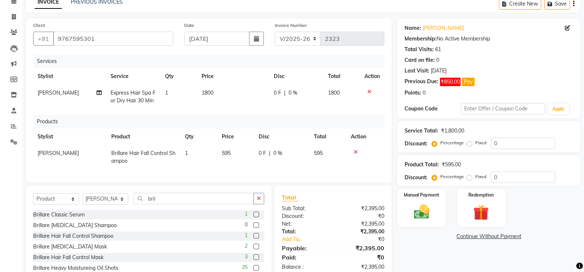
click at [256, 260] on label at bounding box center [257, 258] width 6 height 6
click at [256, 260] on input "checkbox" at bounding box center [256, 257] width 5 height 5
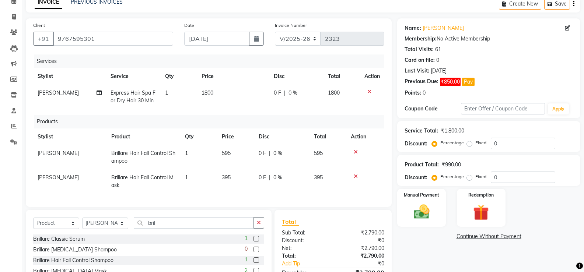
checkbox input "false"
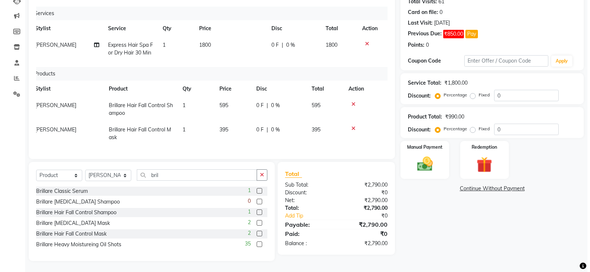
scroll to position [0, 0]
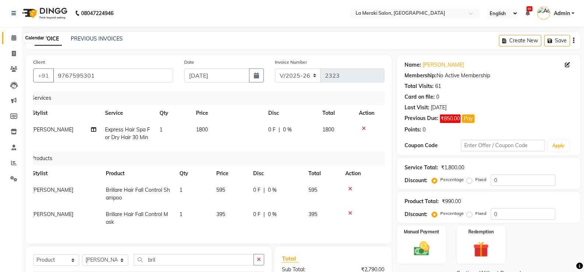
click at [15, 38] on icon at bounding box center [13, 38] width 5 height 6
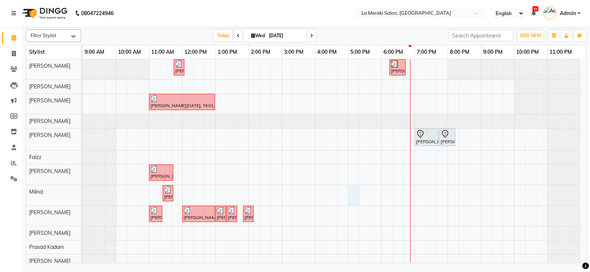
click at [357, 196] on div "[PERSON_NAME], TK05, 11:45 AM-11:46 AM, Tip [PERSON_NAME], TK06, 06:15 PM-06:45…" at bounding box center [334, 163] width 503 height 209
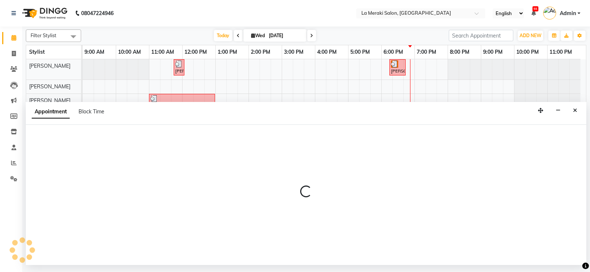
select select "64939"
select select "1020"
select select "tentative"
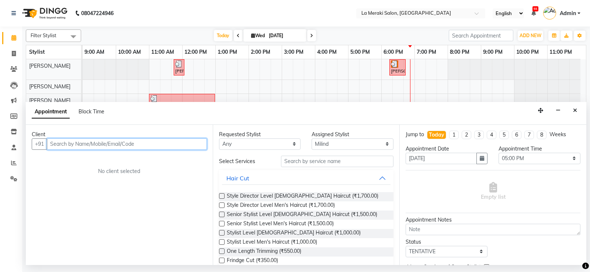
click at [149, 147] on input "text" at bounding box center [127, 144] width 160 height 11
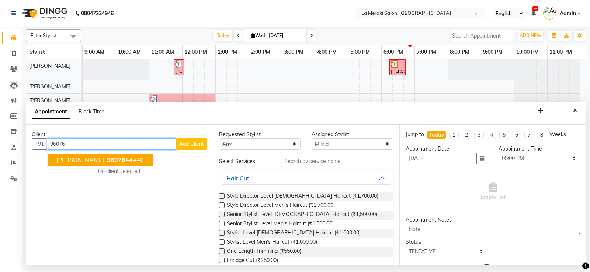
click at [73, 163] on span "[PERSON_NAME]" at bounding box center [80, 159] width 48 height 7
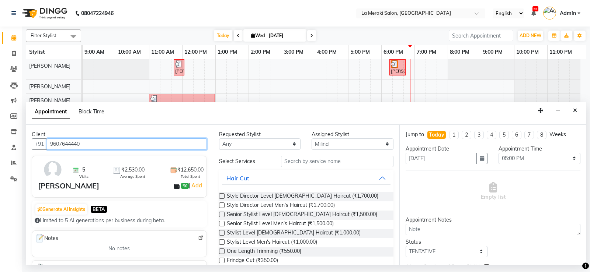
type input "9607644440"
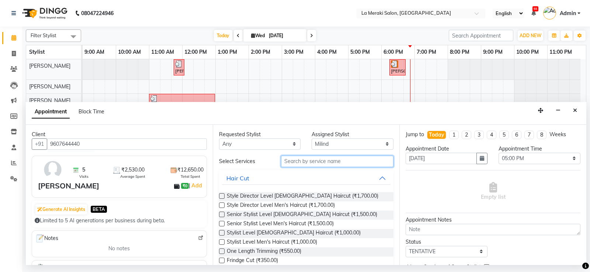
click at [344, 158] on input "text" at bounding box center [337, 161] width 113 height 11
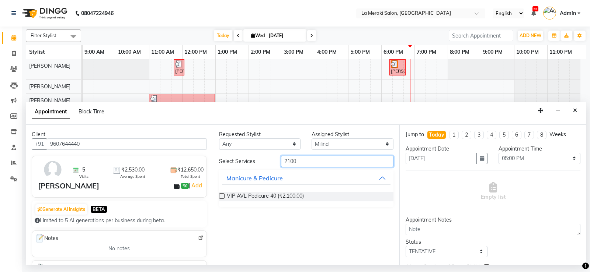
type input "2100"
click at [221, 195] on label at bounding box center [222, 196] width 6 height 6
click at [221, 195] on input "checkbox" at bounding box center [221, 197] width 5 height 5
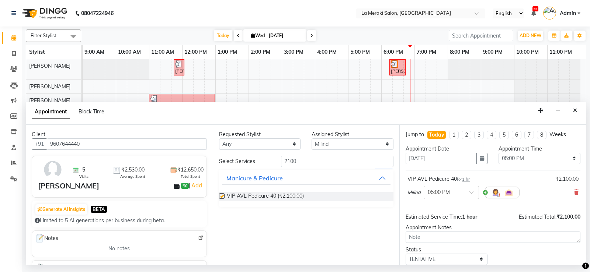
checkbox input "false"
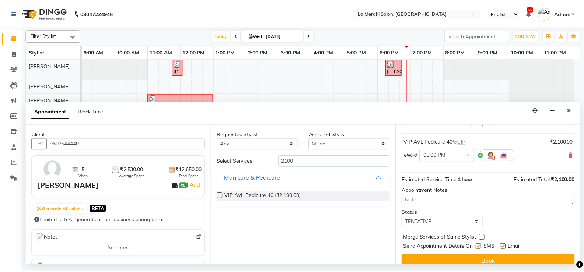
scroll to position [46, 0]
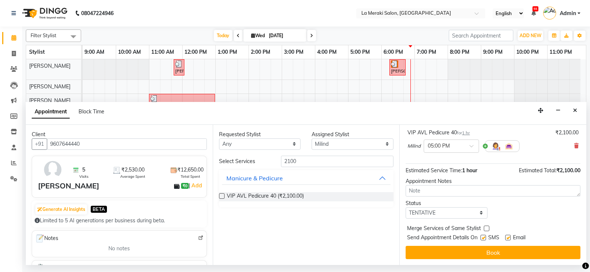
drag, startPoint x: 482, startPoint y: 239, endPoint x: 503, endPoint y: 235, distance: 21.0
click at [483, 238] on label at bounding box center [483, 238] width 6 height 6
click at [483, 238] on input "checkbox" at bounding box center [482, 238] width 5 height 5
checkbox input "false"
click at [508, 237] on label at bounding box center [508, 238] width 6 height 6
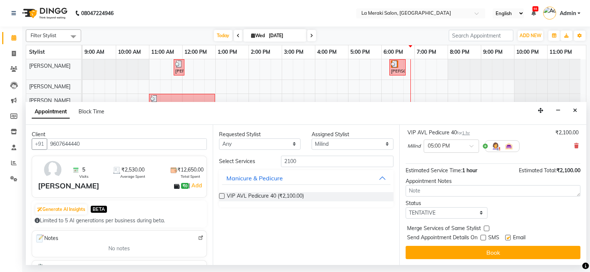
click at [508, 237] on input "checkbox" at bounding box center [507, 238] width 5 height 5
checkbox input "false"
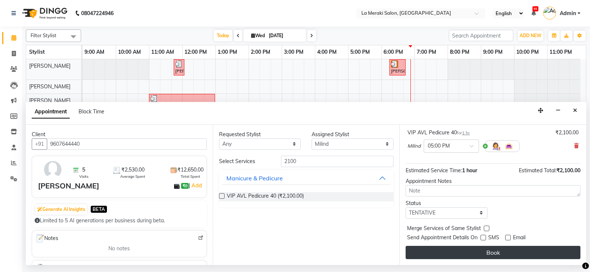
click at [469, 253] on button "Book" at bounding box center [492, 252] width 175 height 13
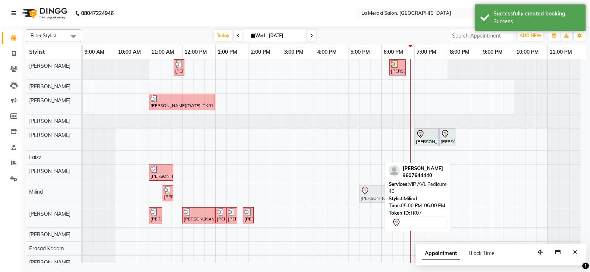
drag, startPoint x: 369, startPoint y: 197, endPoint x: 384, endPoint y: 195, distance: 14.9
click at [83, 195] on div "[PERSON_NAME], TK02, 11:25 AM-11:45 AM, Dry Manicure [PERSON_NAME], TK07, 05:00…" at bounding box center [83, 196] width 0 height 22
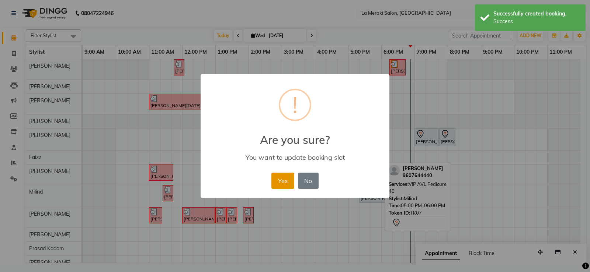
click at [289, 185] on button "Yes" at bounding box center [282, 181] width 22 height 16
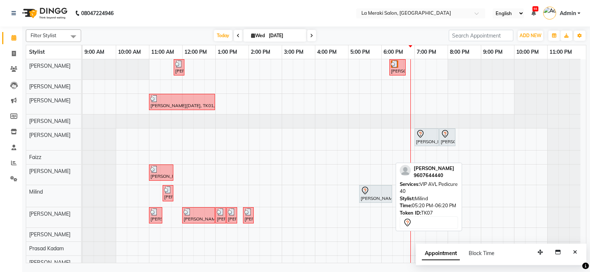
click at [375, 191] on div at bounding box center [375, 190] width 30 height 9
select select "7"
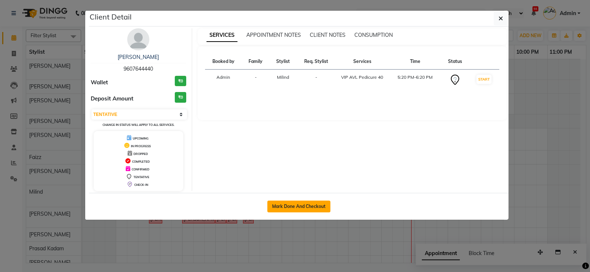
click at [306, 207] on button "Mark Done And Checkout" at bounding box center [298, 207] width 63 height 12
select select "service"
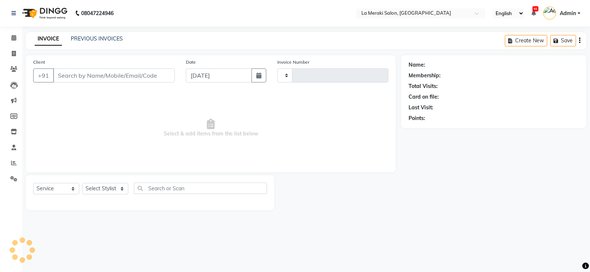
type input "9607644440"
select select "64939"
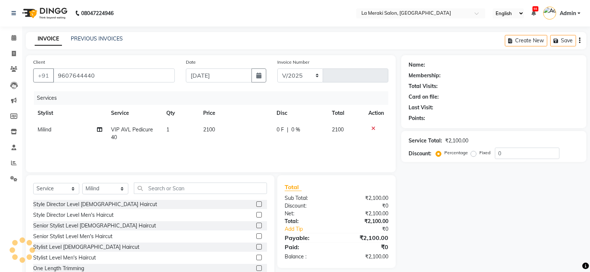
select select "438"
type input "2323"
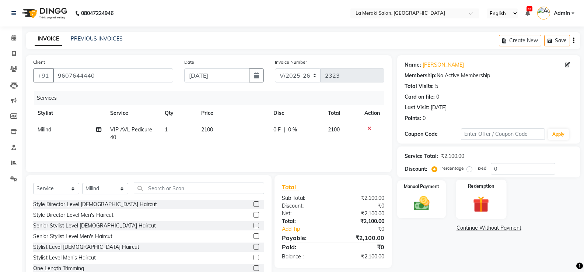
drag, startPoint x: 428, startPoint y: 202, endPoint x: 457, endPoint y: 214, distance: 31.2
click at [428, 203] on img at bounding box center [421, 204] width 25 height 18
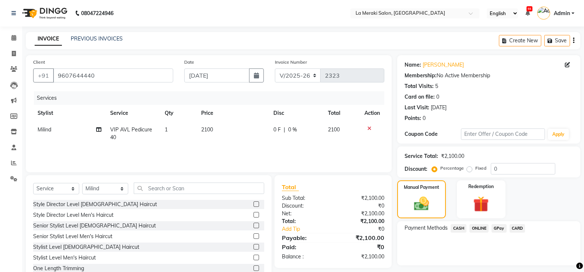
click at [520, 230] on span "CARD" at bounding box center [518, 228] width 16 height 8
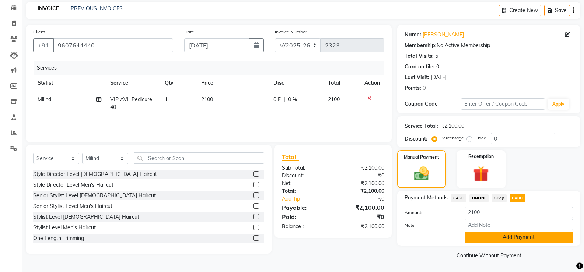
click at [517, 237] on button "Add Payment" at bounding box center [519, 237] width 108 height 11
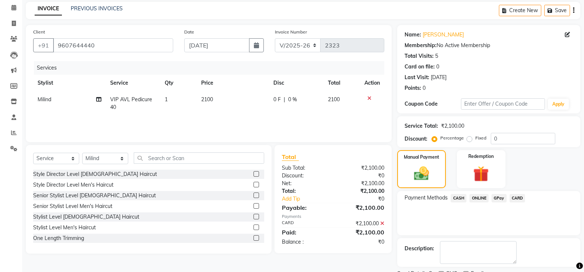
scroll to position [61, 0]
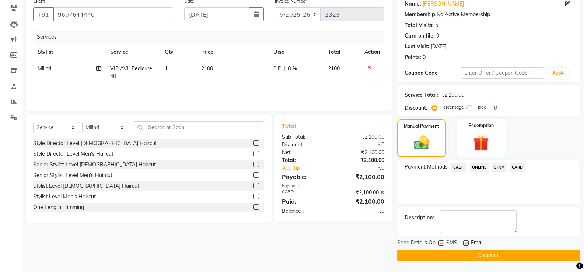
click at [442, 241] on label at bounding box center [442, 244] width 6 height 6
click at [442, 241] on input "checkbox" at bounding box center [441, 243] width 5 height 5
checkbox input "false"
click at [463, 242] on label at bounding box center [466, 244] width 6 height 6
click at [463, 242] on input "checkbox" at bounding box center [465, 243] width 5 height 5
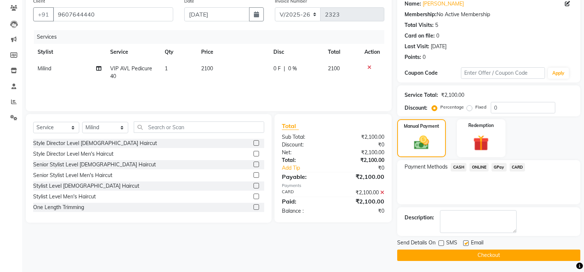
checkbox input "false"
click at [464, 252] on button "Checkout" at bounding box center [488, 255] width 183 height 11
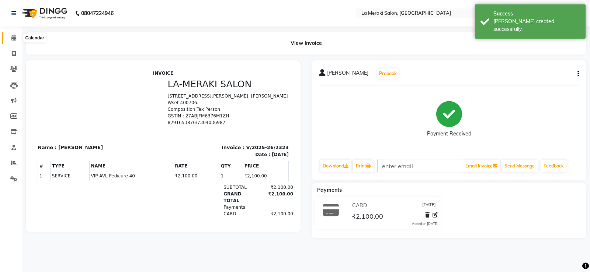
click at [15, 41] on span at bounding box center [13, 38] width 13 height 8
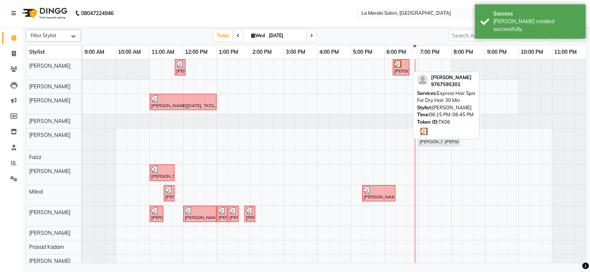
click at [401, 67] on img at bounding box center [397, 63] width 7 height 7
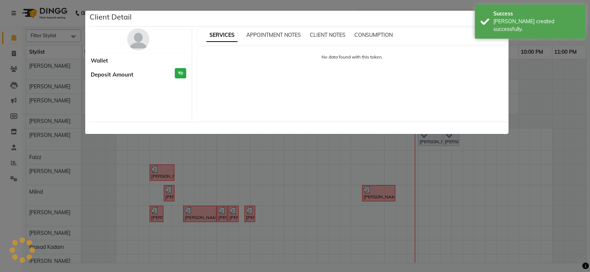
select select "3"
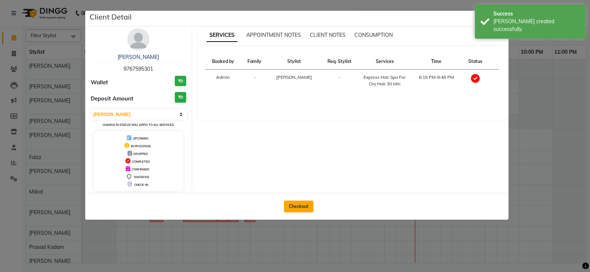
click at [295, 203] on button "Checkout" at bounding box center [298, 207] width 29 height 12
select select "438"
select select "service"
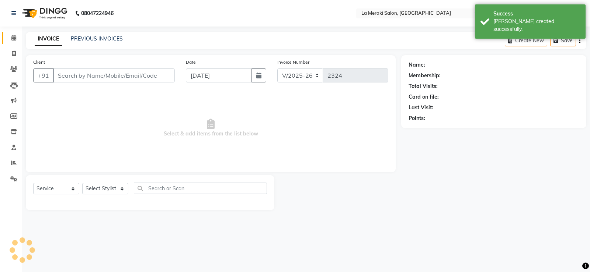
type input "9767595301"
select select "5904"
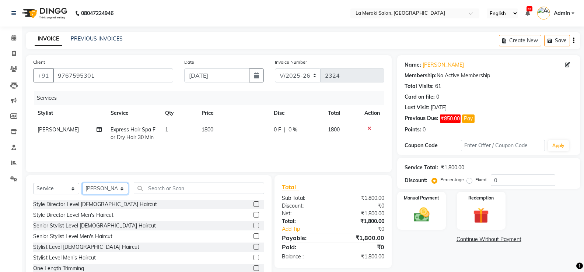
click at [110, 189] on select "Select Stylist [PERSON_NAME] Anus [PERSON_NAME] Faizz [PERSON_NAME] [PERSON_NAM…" at bounding box center [105, 188] width 46 height 11
click at [67, 191] on select "Select Service Product Membership Package Voucher Prepaid Gift Card" at bounding box center [56, 188] width 46 height 11
select select "product"
click at [33, 183] on select "Select Service Product Membership Package Voucher Prepaid Gift Card" at bounding box center [56, 188] width 46 height 11
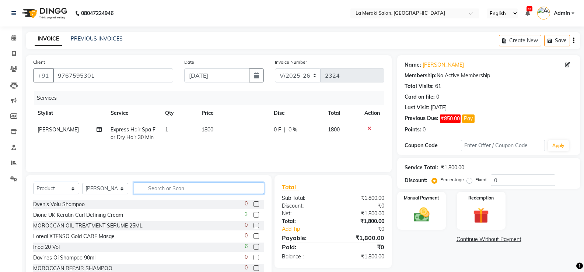
click at [186, 192] on input "text" at bounding box center [199, 188] width 130 height 11
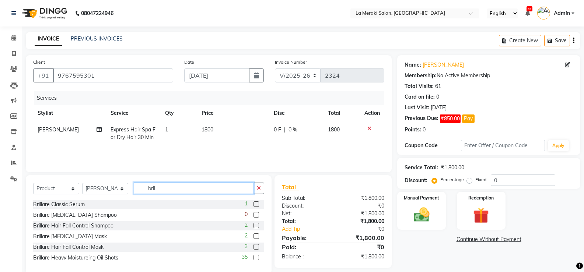
type input "bril"
click at [256, 226] on label at bounding box center [257, 226] width 6 height 6
click at [256, 226] on input "checkbox" at bounding box center [256, 226] width 5 height 5
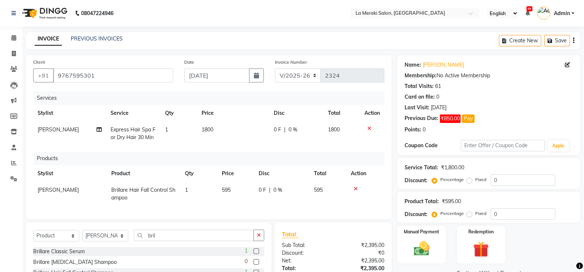
checkbox input "false"
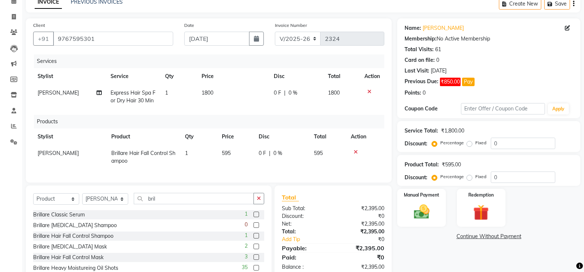
scroll to position [66, 0]
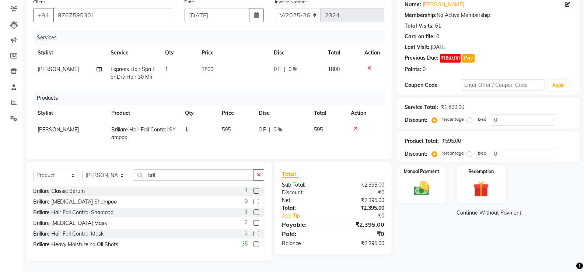
click at [256, 235] on label at bounding box center [257, 234] width 6 height 6
click at [256, 235] on input "checkbox" at bounding box center [256, 234] width 5 height 5
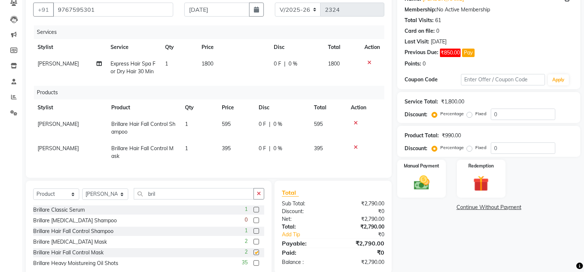
checkbox input "false"
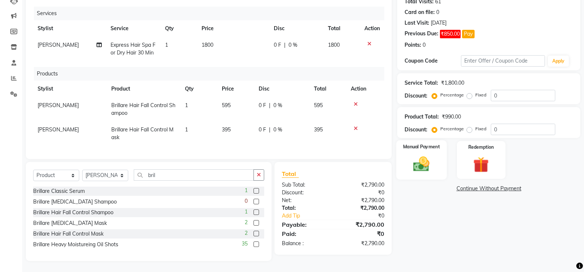
click at [423, 157] on img at bounding box center [421, 164] width 26 height 19
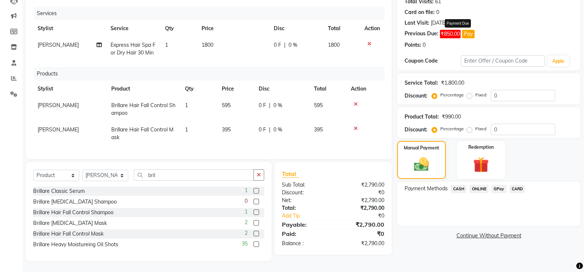
click at [471, 32] on button "Pay" at bounding box center [468, 34] width 13 height 8
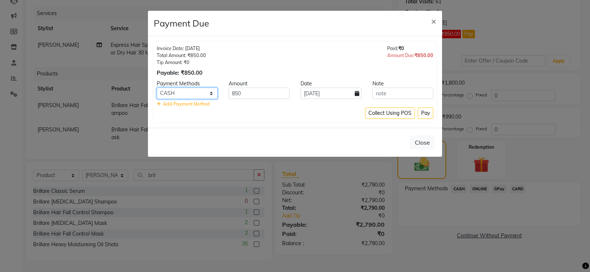
click at [211, 94] on select "CASH ONLINE GPay CARD" at bounding box center [187, 93] width 61 height 11
select select "2"
click at [157, 88] on select "CASH ONLINE GPay CARD" at bounding box center [187, 93] width 61 height 11
click at [430, 112] on button "Pay" at bounding box center [425, 113] width 15 height 11
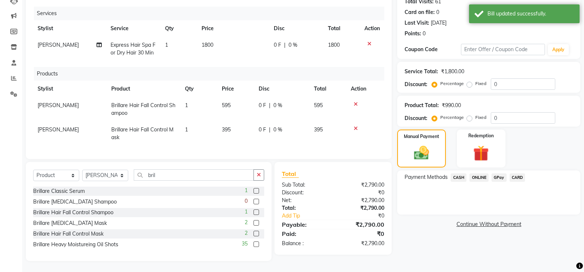
click at [518, 174] on span "CARD" at bounding box center [518, 178] width 16 height 8
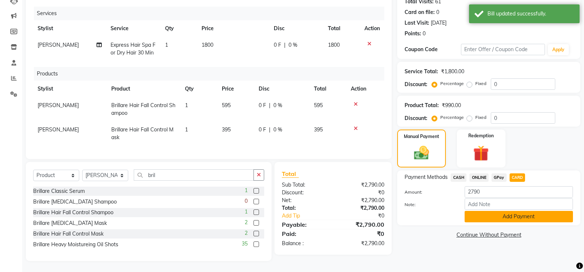
click at [500, 211] on button "Add Payment" at bounding box center [519, 216] width 108 height 11
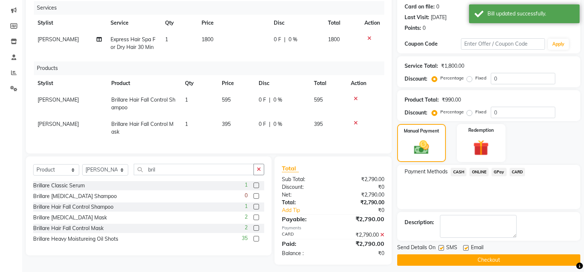
scroll to position [100, 0]
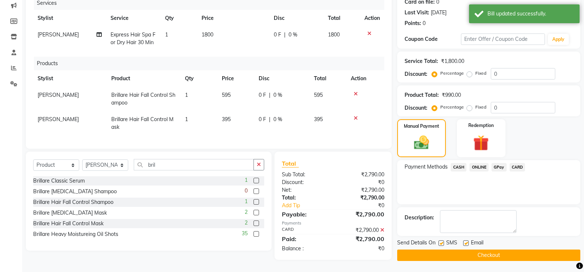
click at [441, 241] on label at bounding box center [442, 244] width 6 height 6
click at [441, 241] on input "checkbox" at bounding box center [441, 243] width 5 height 5
checkbox input "false"
click at [467, 241] on label at bounding box center [466, 244] width 6 height 6
click at [467, 241] on input "checkbox" at bounding box center [465, 243] width 5 height 5
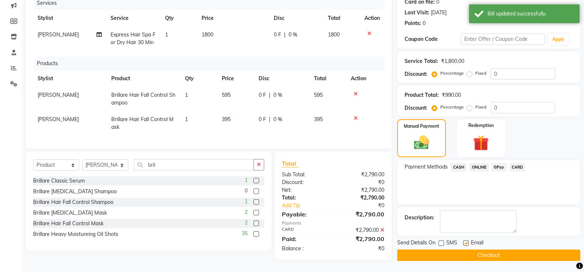
checkbox input "false"
click at [463, 250] on button "Checkout" at bounding box center [488, 255] width 183 height 11
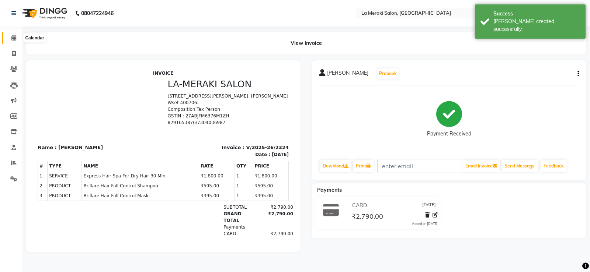
click at [15, 37] on icon at bounding box center [13, 38] width 5 height 6
